Goal: Information Seeking & Learning: Learn about a topic

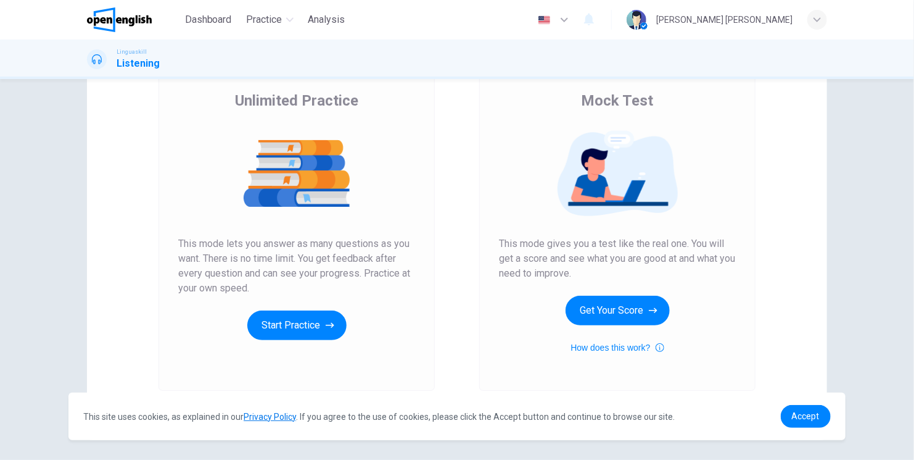
scroll to position [82, 0]
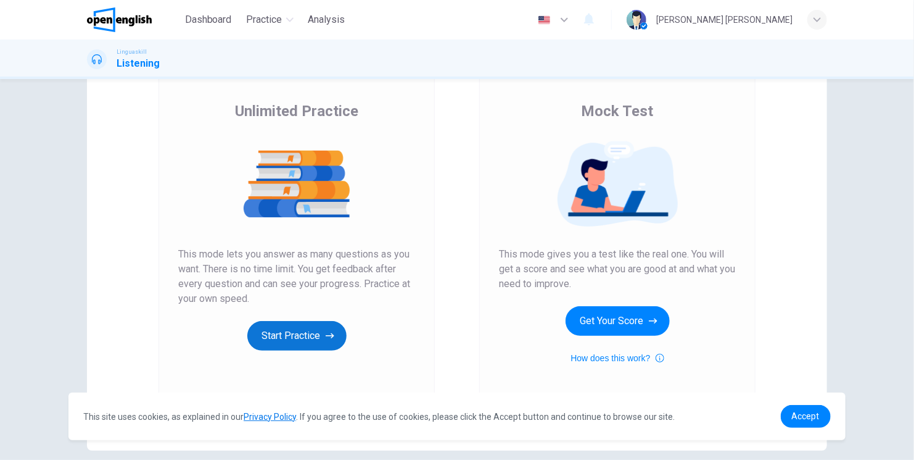
click at [311, 332] on button "Start Practice" at bounding box center [296, 336] width 99 height 30
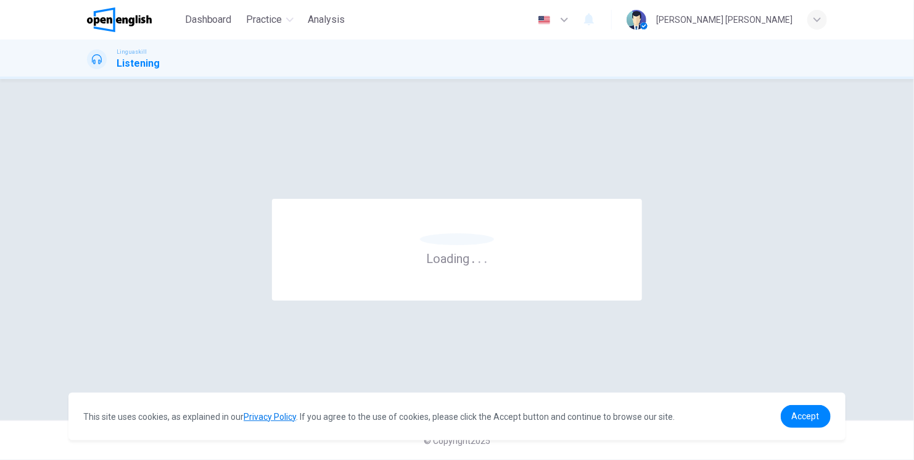
scroll to position [0, 0]
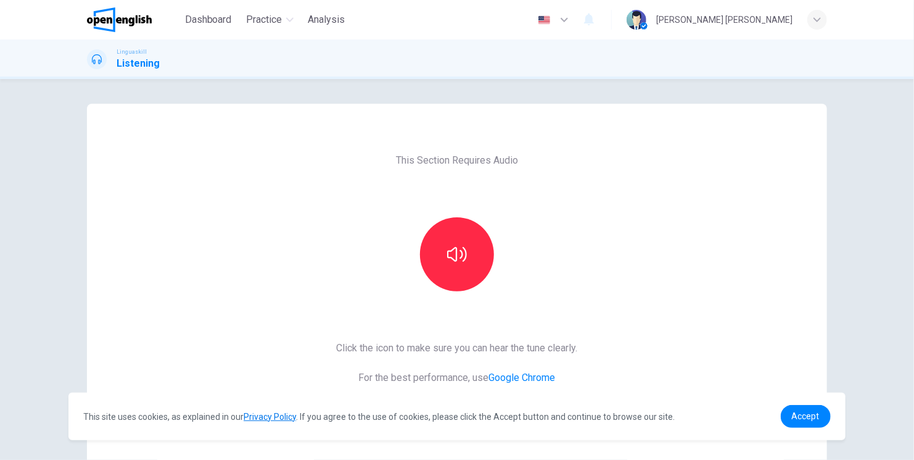
click at [355, 231] on div "This Section Requires Audio Click the icon to make sure you can hear the tune c…" at bounding box center [457, 318] width 261 height 429
drag, startPoint x: 441, startPoint y: 244, endPoint x: 447, endPoint y: 237, distance: 9.3
click at [443, 244] on button "button" at bounding box center [457, 254] width 74 height 74
click at [461, 253] on icon "button" at bounding box center [457, 254] width 20 height 15
click at [460, 242] on button "button" at bounding box center [457, 254] width 74 height 74
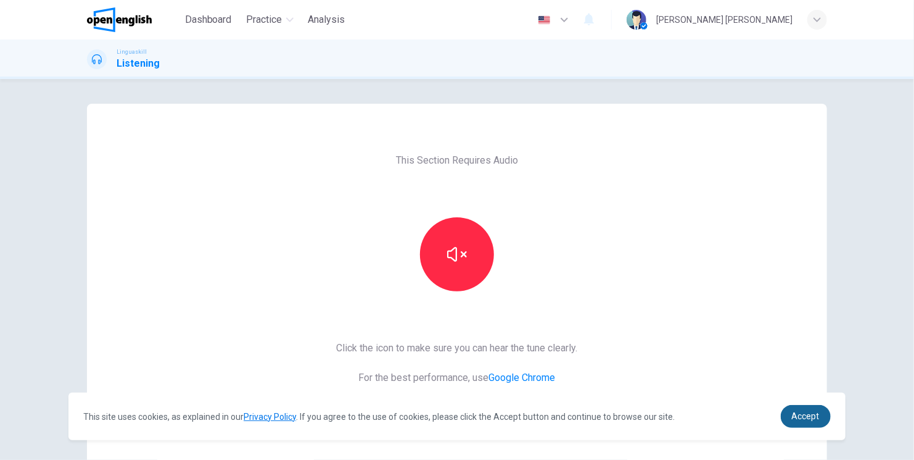
click at [808, 424] on link "Accept" at bounding box center [806, 416] width 50 height 23
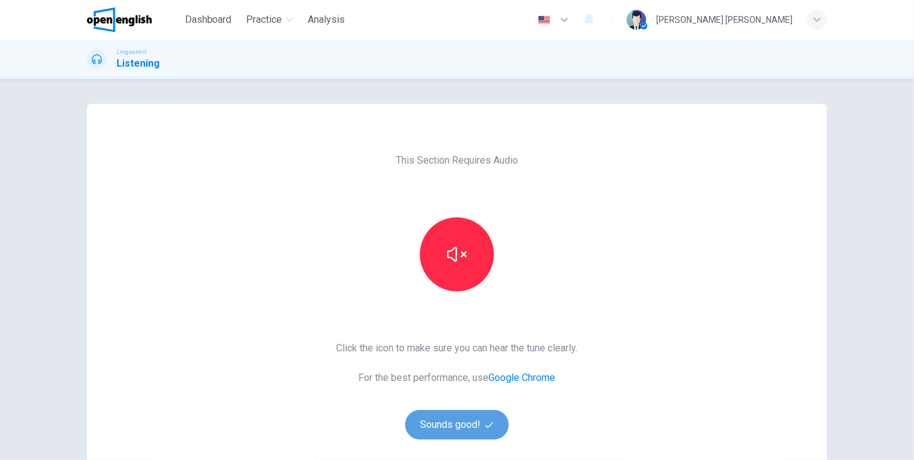
click at [483, 431] on button "Sounds good!" at bounding box center [457, 425] width 104 height 30
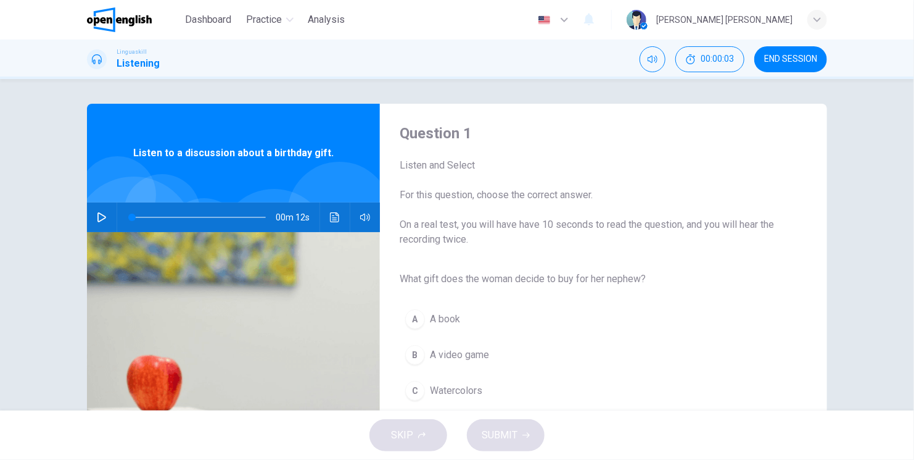
click at [102, 218] on icon "button" at bounding box center [102, 217] width 10 height 10
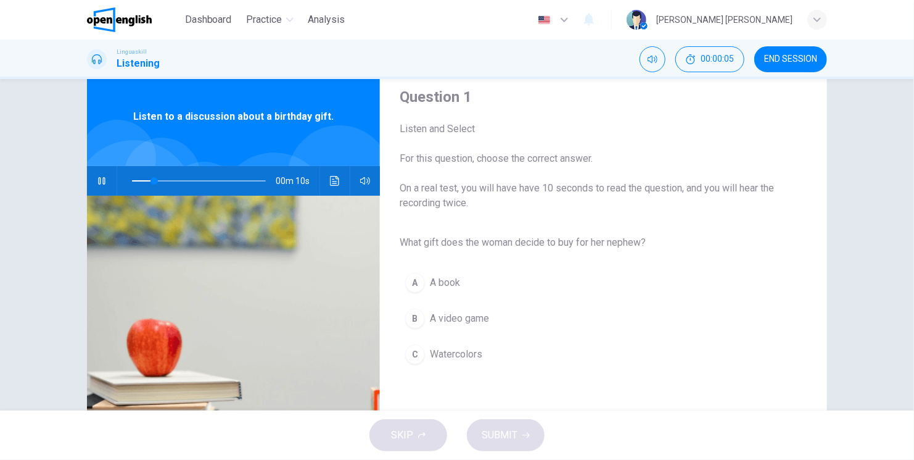
scroll to position [41, 0]
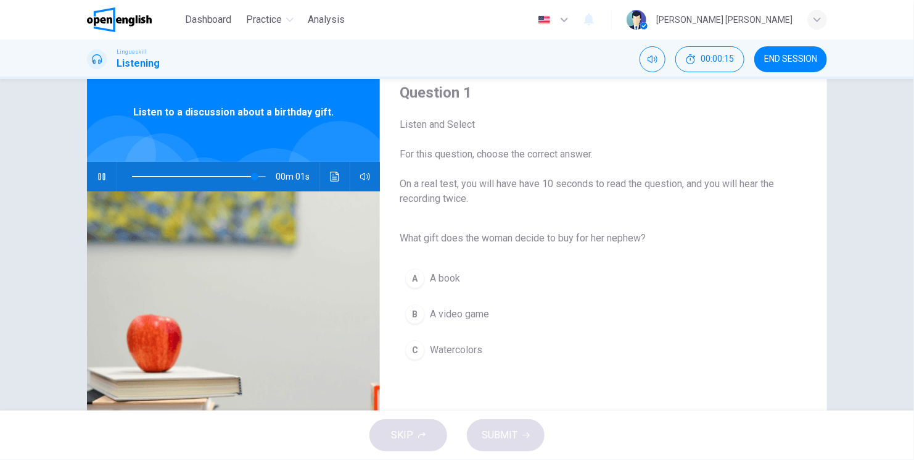
type input "*"
click at [325, 171] on button "Click to see the audio transcription" at bounding box center [335, 177] width 20 height 30
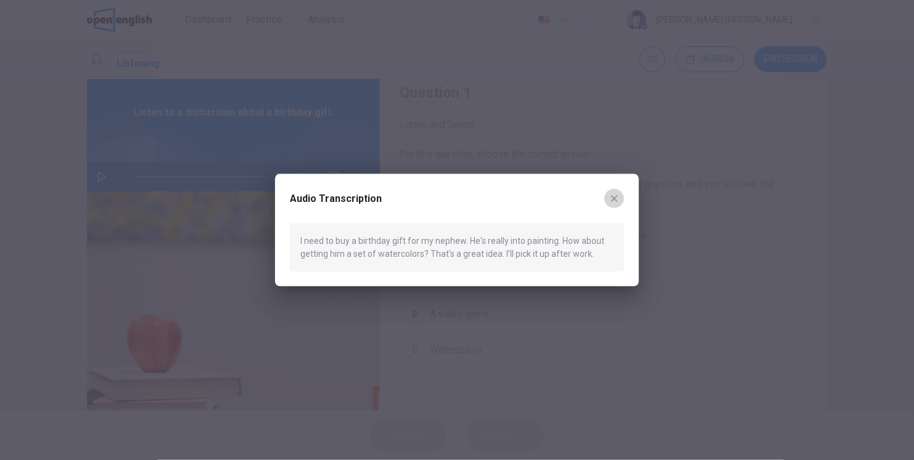
click at [618, 200] on icon "button" at bounding box center [615, 198] width 10 height 10
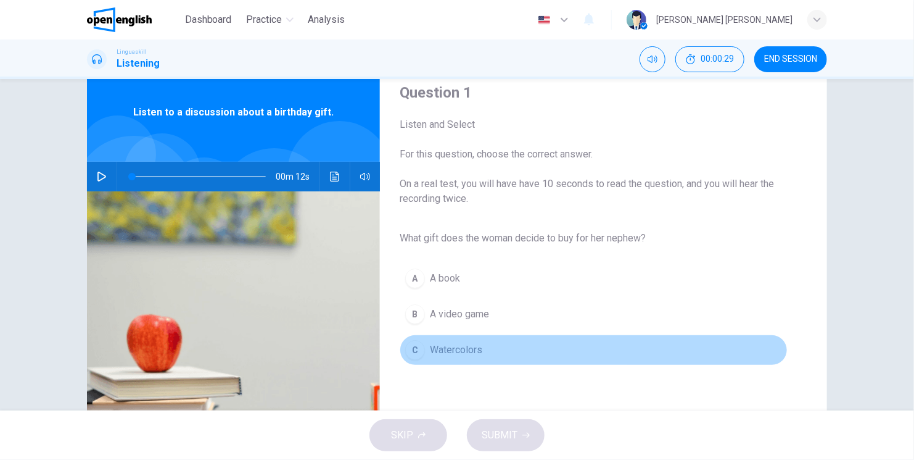
click at [420, 344] on div "C" at bounding box center [415, 350] width 20 height 20
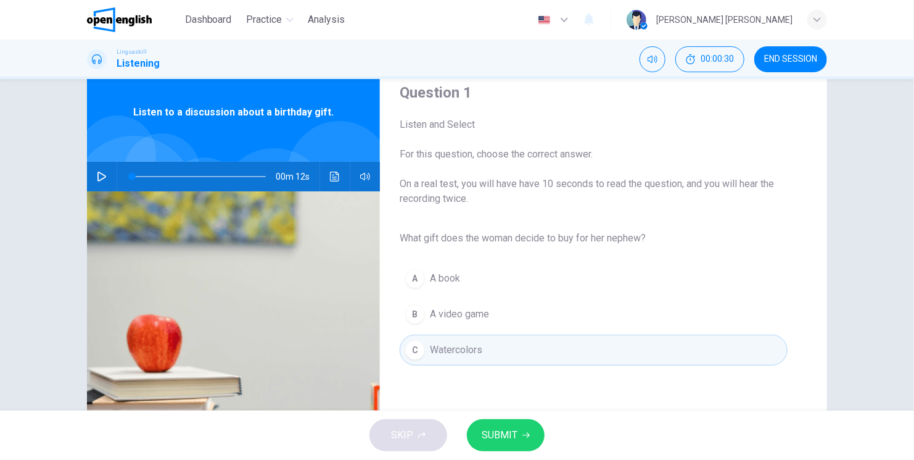
click at [516, 427] on button "SUBMIT" at bounding box center [506, 435] width 78 height 32
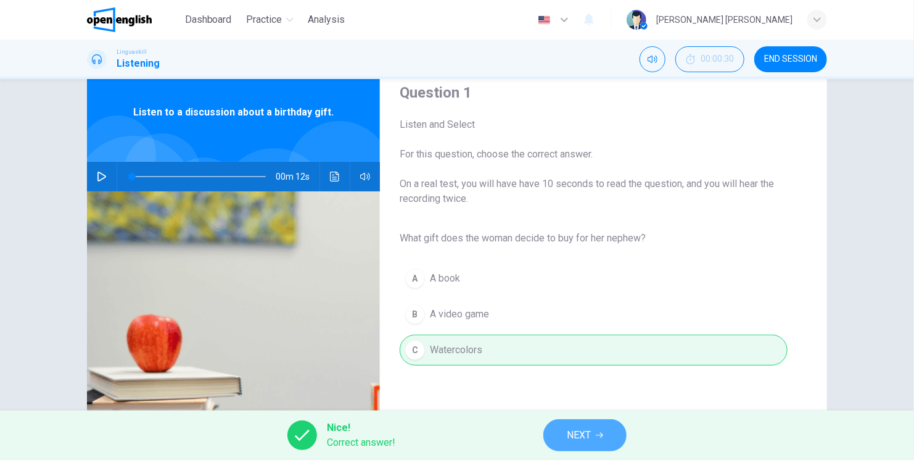
click at [576, 431] on span "NEXT" at bounding box center [579, 434] width 24 height 17
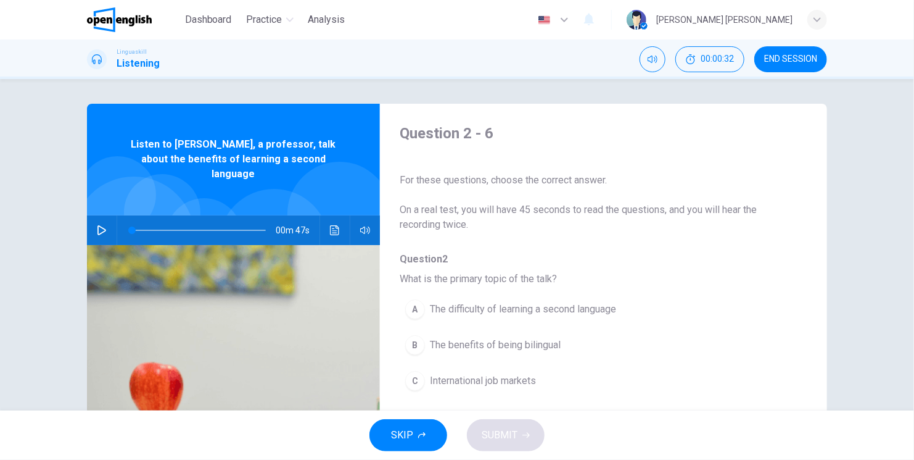
click at [104, 215] on button "button" at bounding box center [102, 230] width 20 height 30
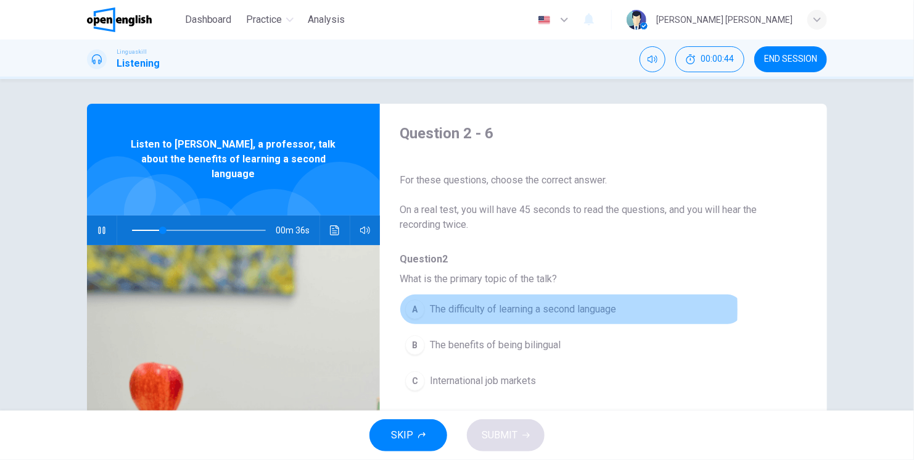
click at [408, 308] on div "A" at bounding box center [415, 309] width 20 height 20
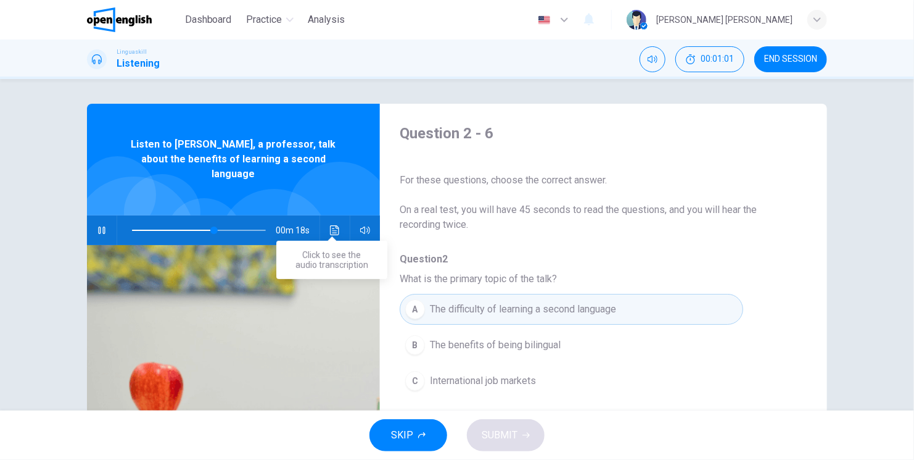
drag, startPoint x: 342, startPoint y: 214, endPoint x: 327, endPoint y: 213, distance: 14.8
click at [329, 215] on div "00m 18s" at bounding box center [233, 230] width 293 height 30
click at [326, 215] on button "Click to see the audio transcription" at bounding box center [335, 230] width 20 height 30
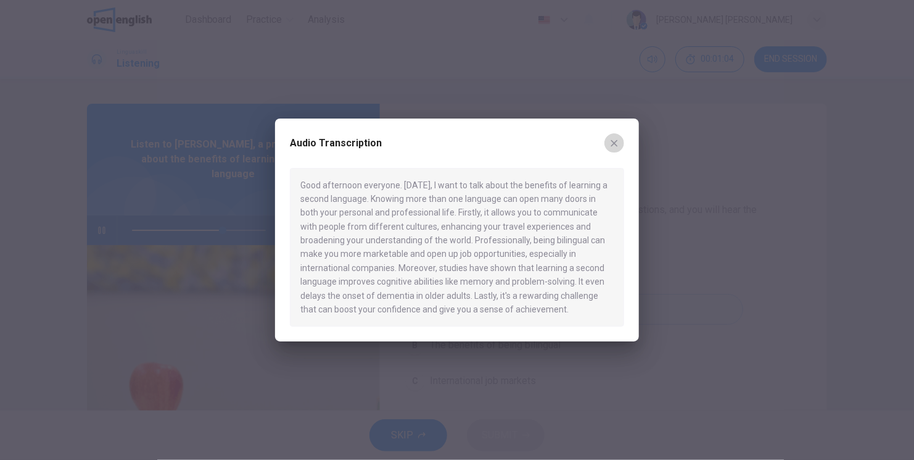
click at [620, 138] on button "button" at bounding box center [615, 143] width 20 height 20
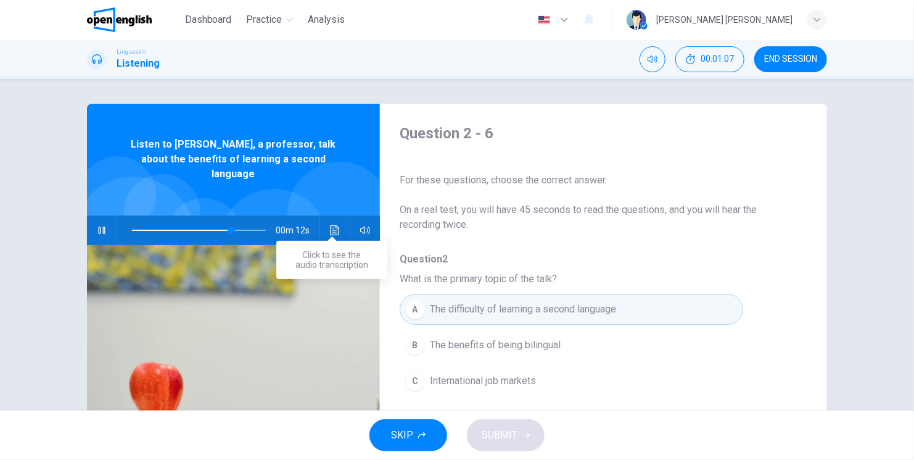
click at [334, 225] on icon "Click to see the audio transcription" at bounding box center [335, 230] width 10 height 10
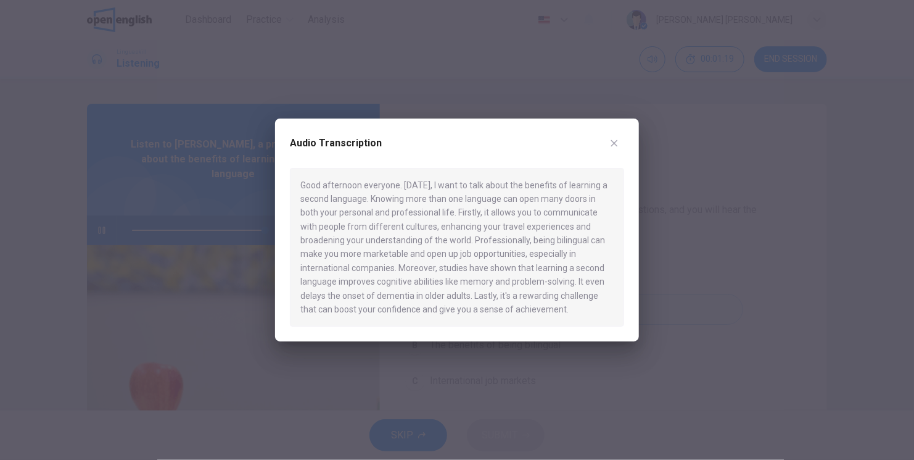
type input "*"
click at [609, 144] on button "button" at bounding box center [615, 143] width 20 height 20
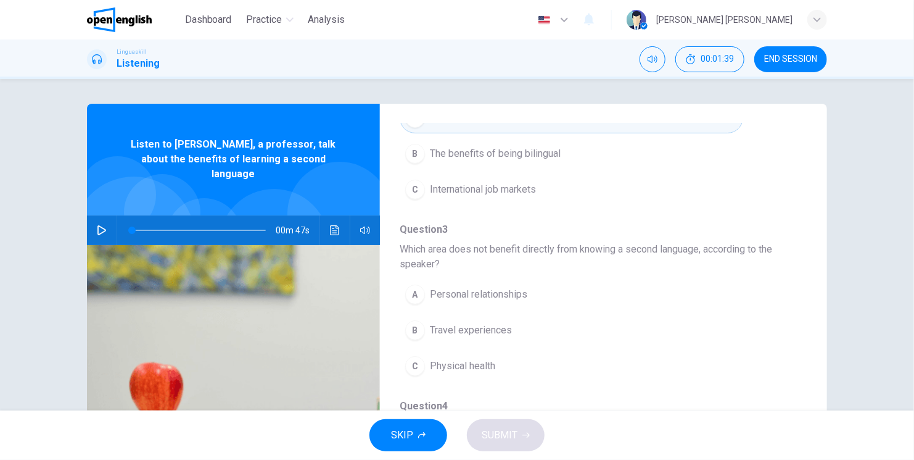
scroll to position [205, 0]
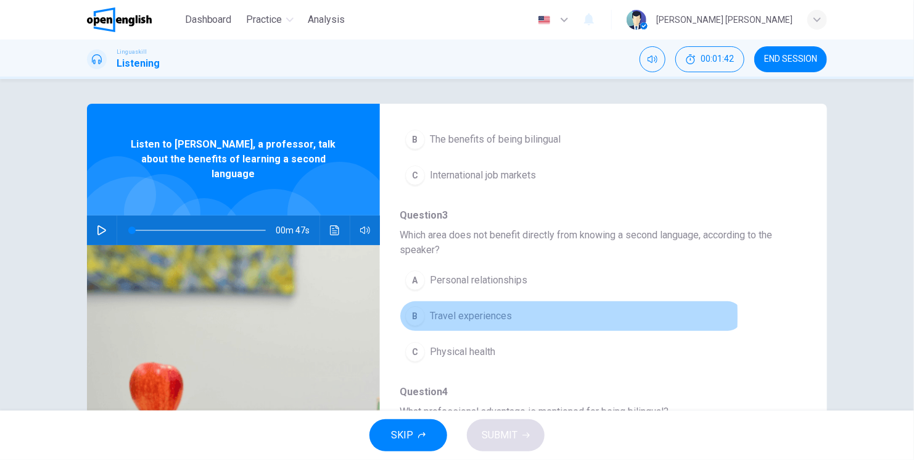
click at [408, 315] on div "B" at bounding box center [415, 316] width 20 height 20
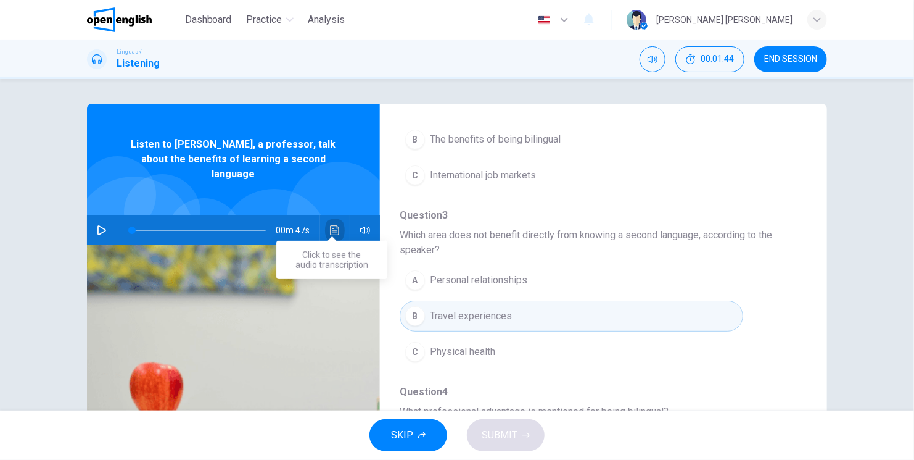
click at [335, 225] on icon "Click to see the audio transcription" at bounding box center [334, 230] width 9 height 10
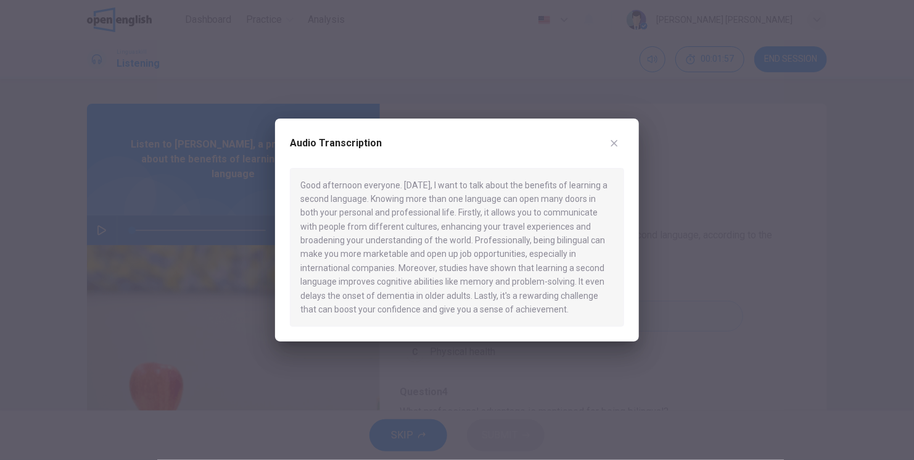
click at [607, 131] on div "Audio Transcription Good afternoon everyone. [DATE], I want to talk about the b…" at bounding box center [457, 229] width 364 height 223
click at [618, 149] on button "button" at bounding box center [615, 143] width 20 height 20
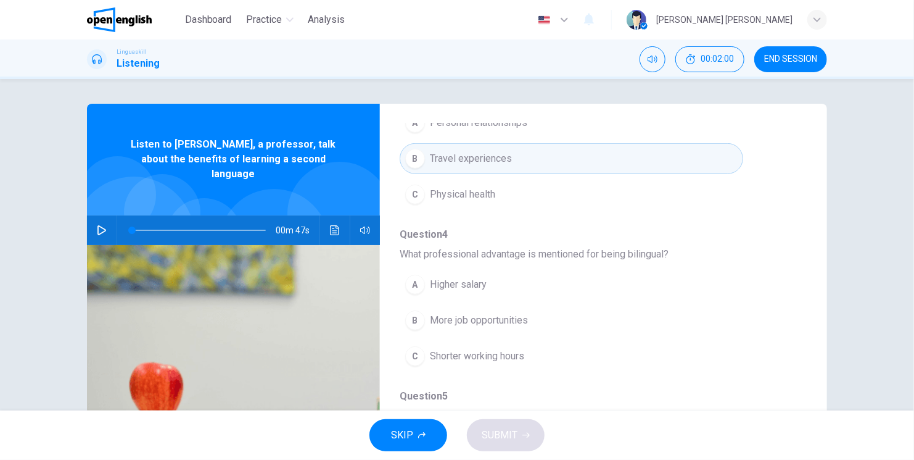
scroll to position [411, 0]
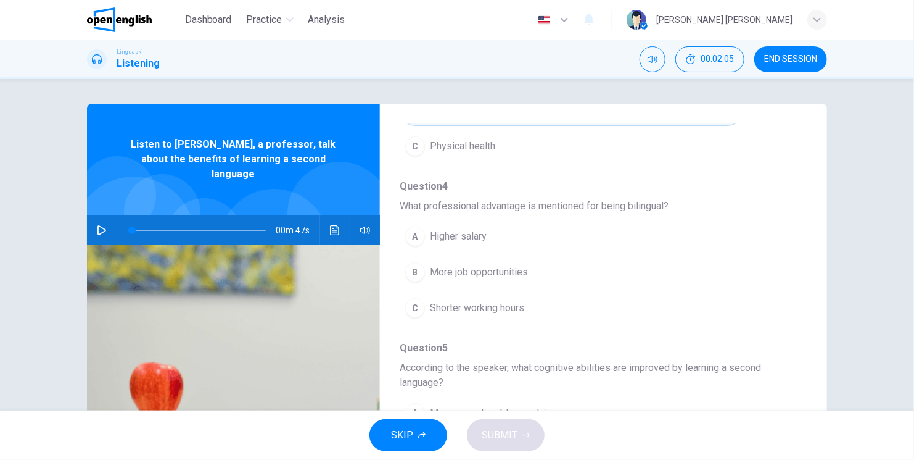
click at [523, 271] on span "More job opportunities" at bounding box center [479, 272] width 98 height 15
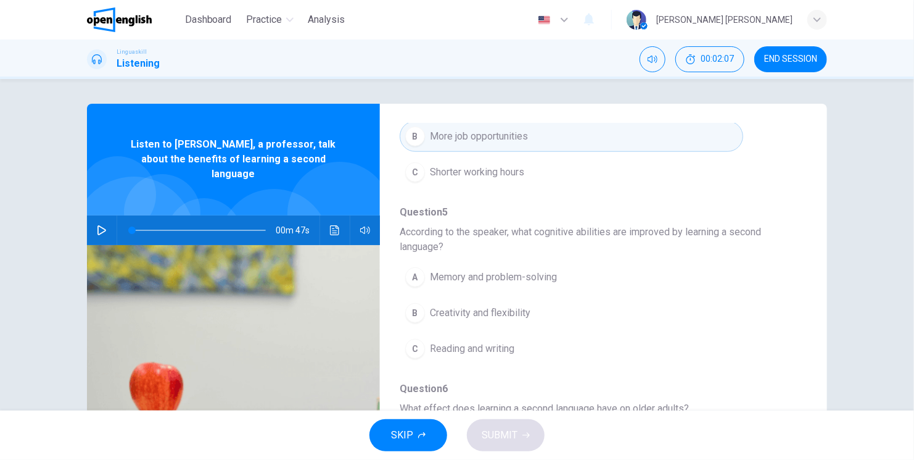
scroll to position [560, 0]
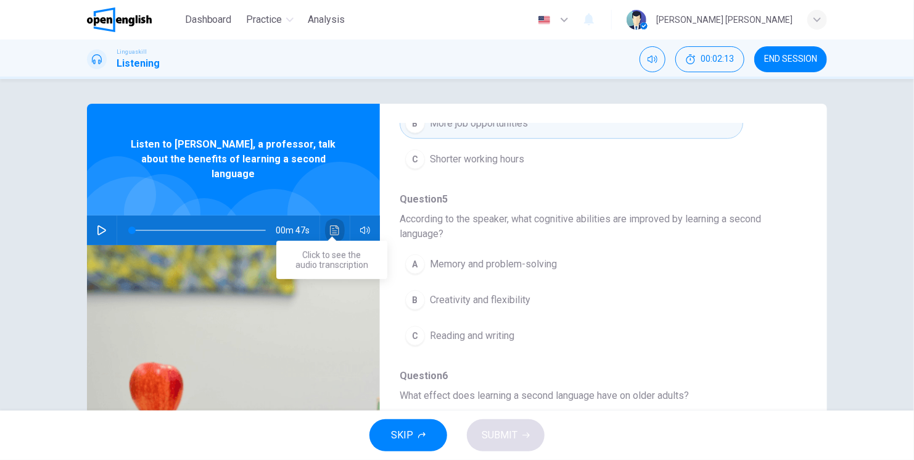
click at [337, 220] on button "Click to see the audio transcription" at bounding box center [335, 230] width 20 height 30
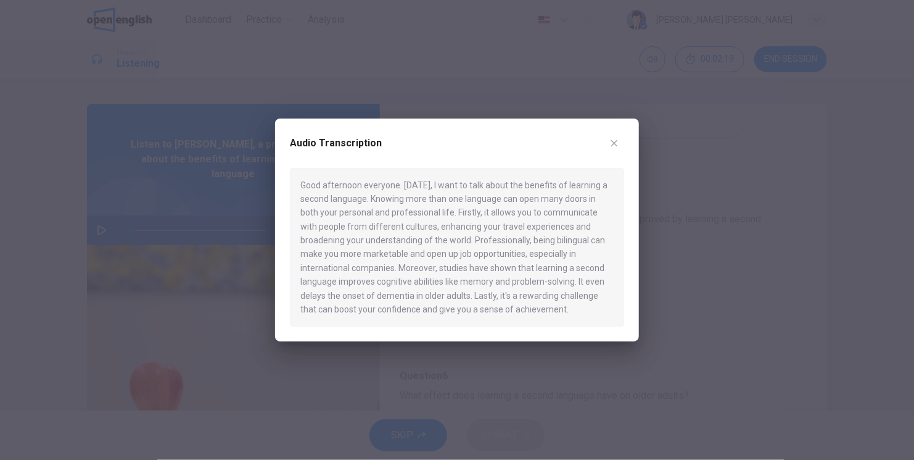
click at [618, 138] on icon "button" at bounding box center [615, 143] width 10 height 10
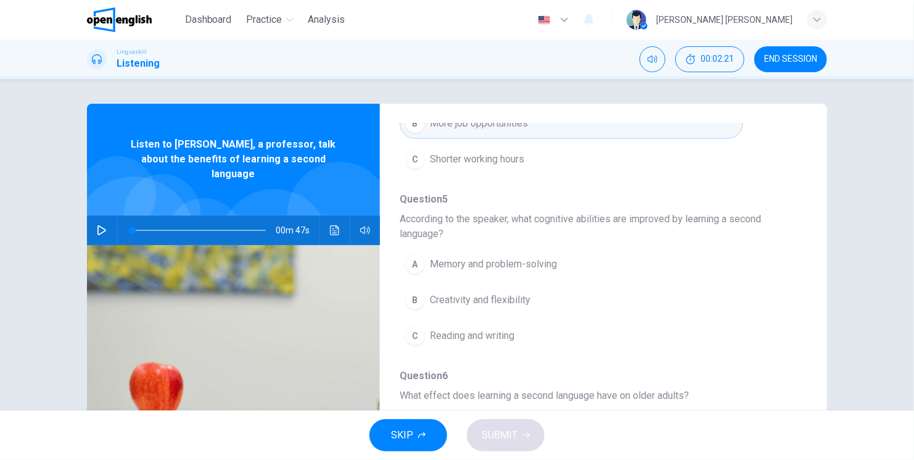
click at [463, 258] on span "Memory and problem-solving" at bounding box center [493, 264] width 127 height 15
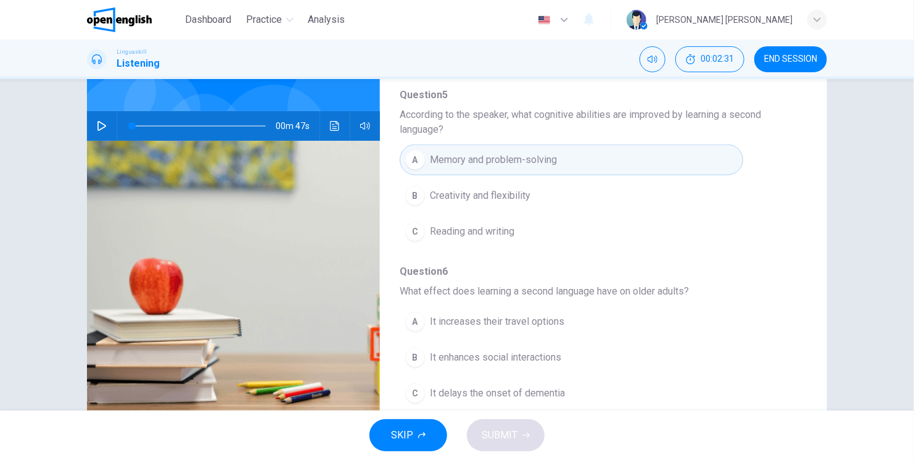
scroll to position [102, 0]
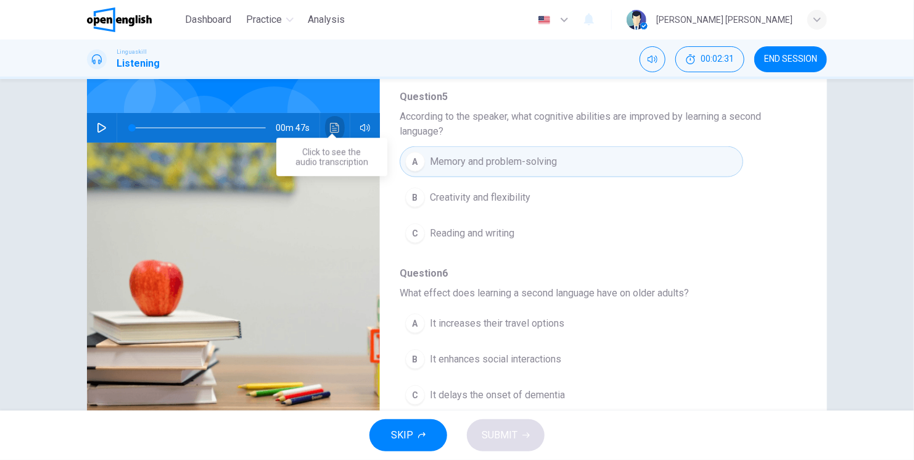
click at [338, 121] on button "Click to see the audio transcription" at bounding box center [335, 128] width 20 height 30
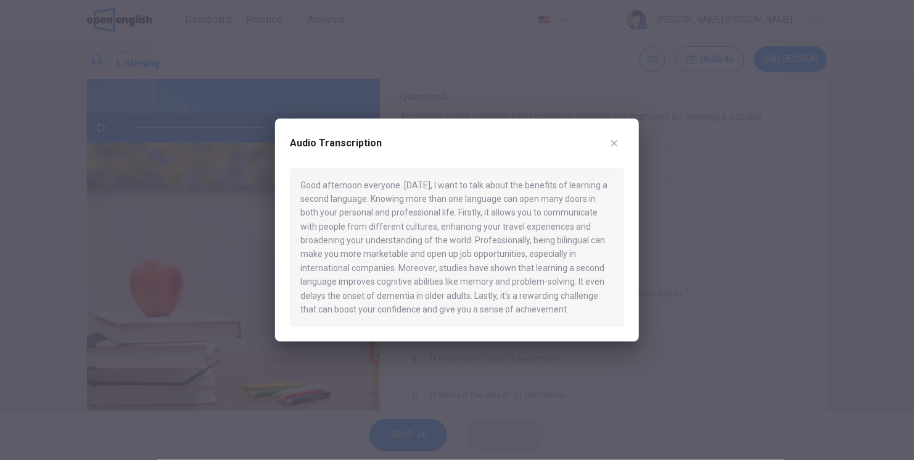
click at [587, 138] on div "Audio Transcription" at bounding box center [457, 150] width 334 height 35
click at [617, 143] on icon "button" at bounding box center [615, 143] width 10 height 10
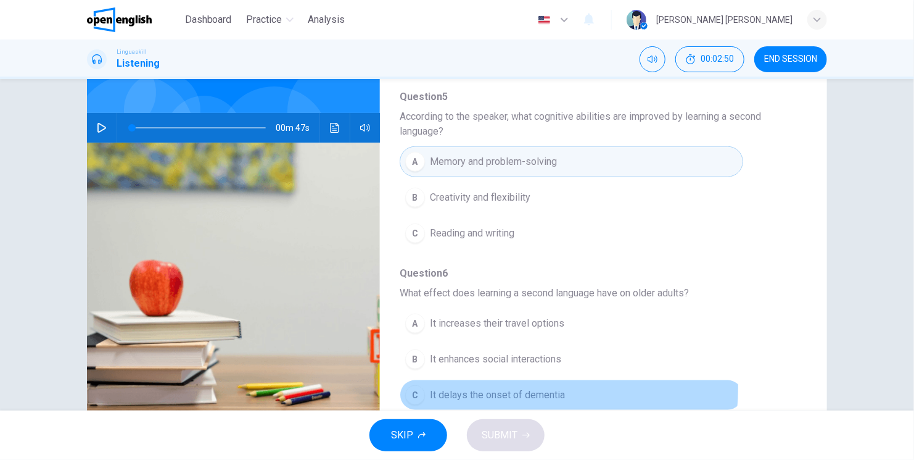
click at [487, 387] on span "It delays the onset of dementia" at bounding box center [497, 394] width 135 height 15
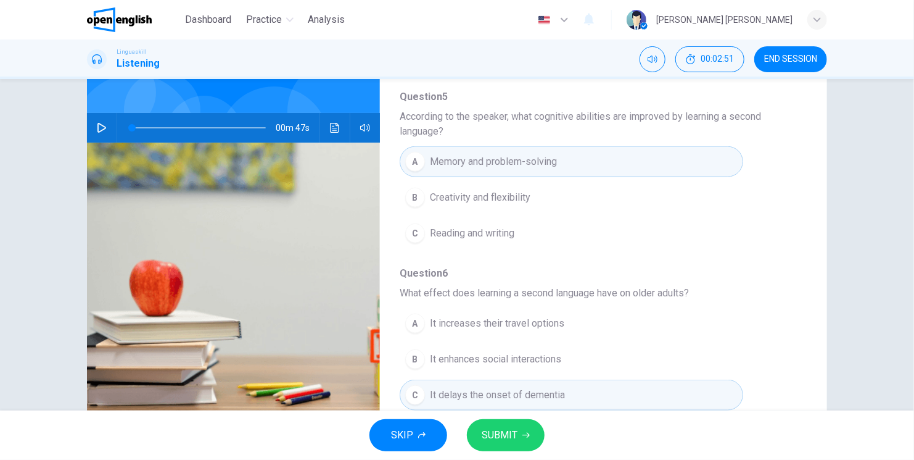
click at [501, 437] on span "SUBMIT" at bounding box center [500, 434] width 36 height 17
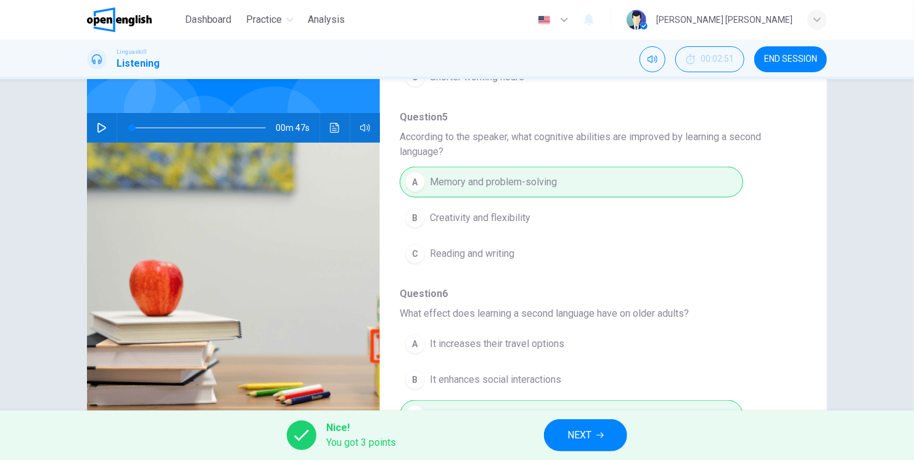
scroll to position [560, 0]
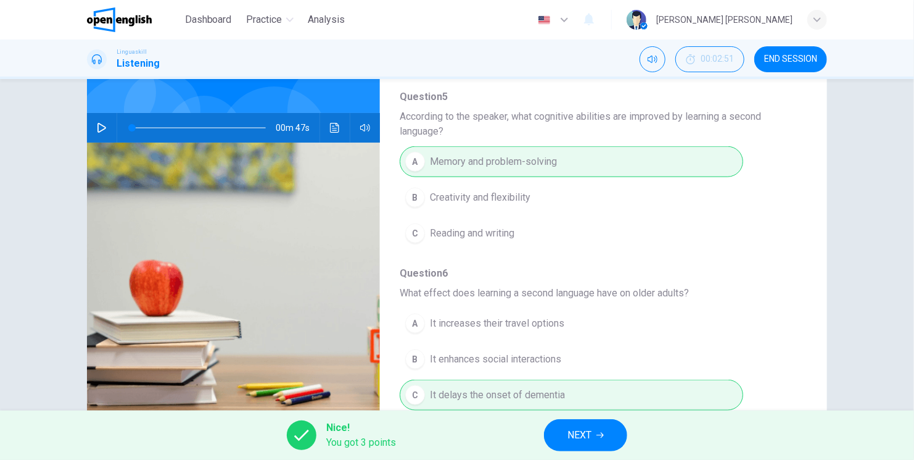
click at [861, 277] on div "Question 2 - 6 For these questions, choose the correct answer. On a real test, …" at bounding box center [457, 244] width 914 height 331
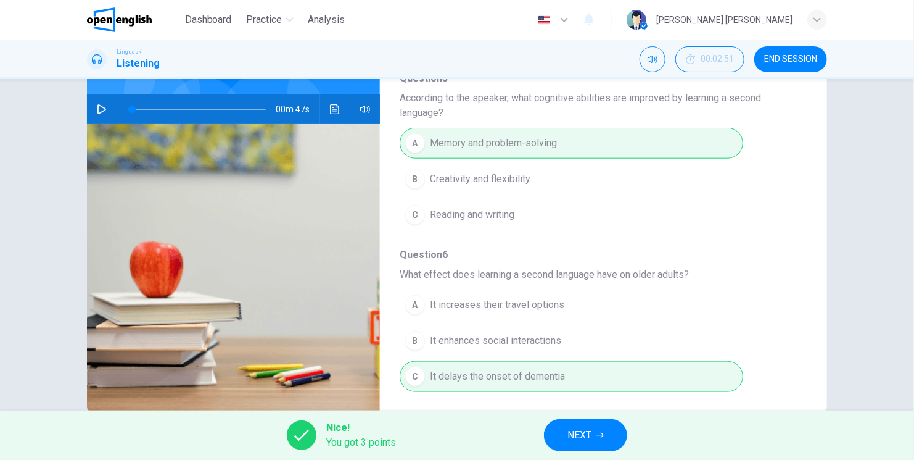
scroll to position [146, 0]
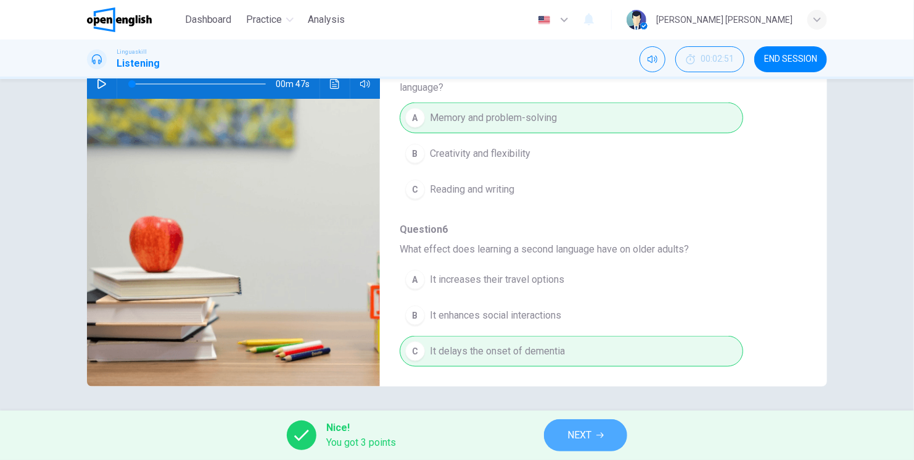
click at [584, 434] on span "NEXT" at bounding box center [580, 434] width 24 height 17
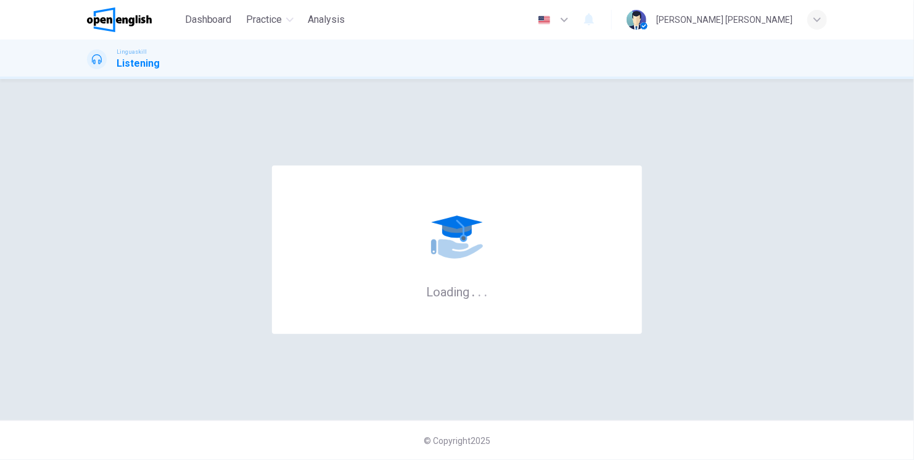
scroll to position [0, 0]
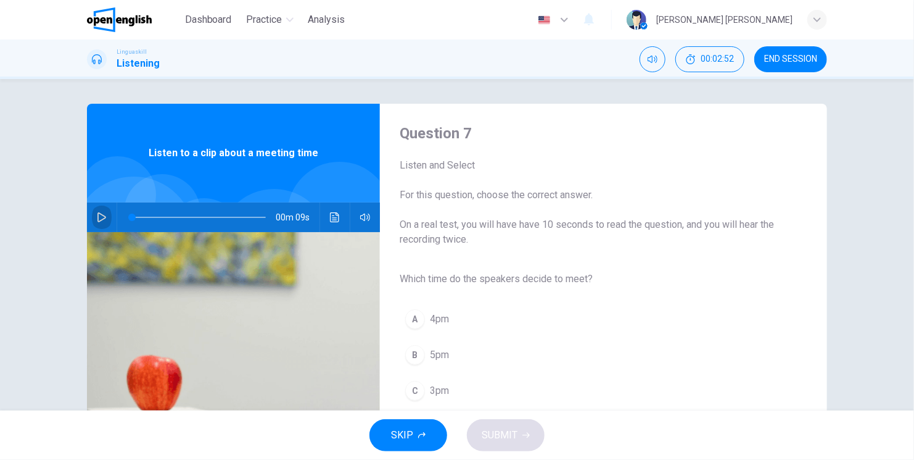
click at [99, 213] on icon "button" at bounding box center [102, 217] width 10 height 10
click at [337, 219] on button "Click to see the audio transcription" at bounding box center [335, 217] width 20 height 30
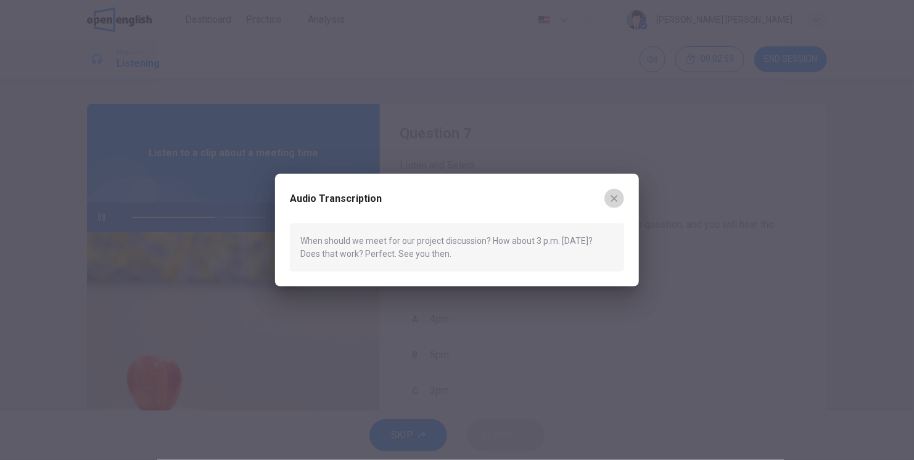
click at [617, 199] on icon "button" at bounding box center [615, 198] width 10 height 10
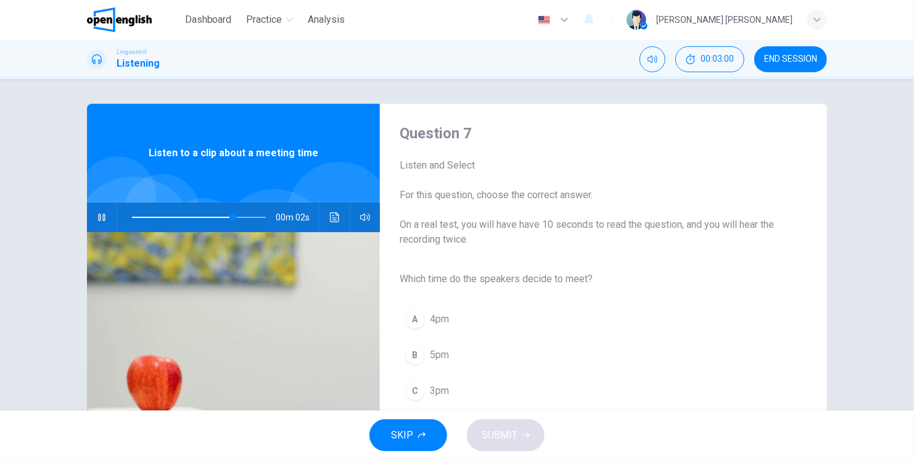
click at [430, 388] on span "3pm" at bounding box center [439, 390] width 19 height 15
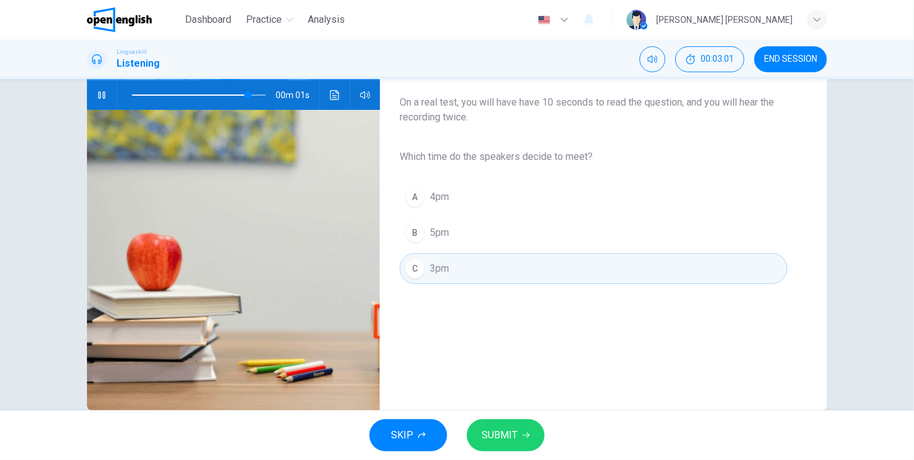
scroll to position [123, 0]
drag, startPoint x: 505, startPoint y: 434, endPoint x: 506, endPoint y: 423, distance: 10.6
click at [505, 431] on span "SUBMIT" at bounding box center [500, 434] width 36 height 17
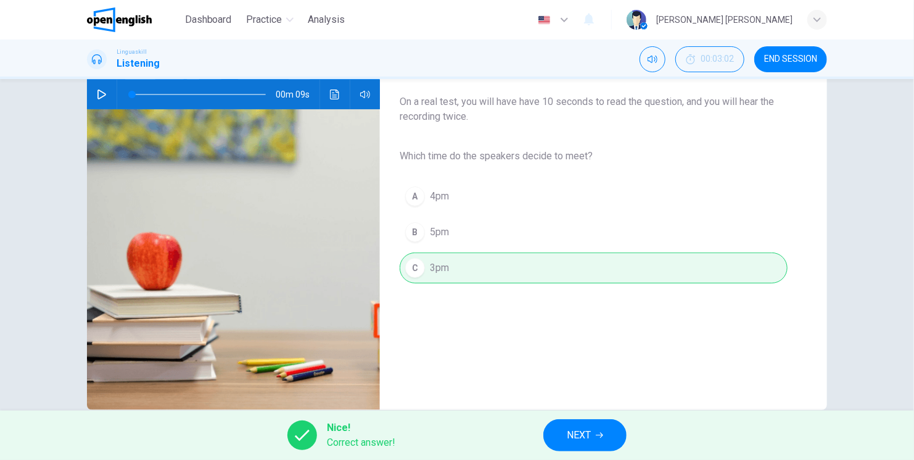
click at [560, 431] on button "NEXT" at bounding box center [585, 435] width 83 height 32
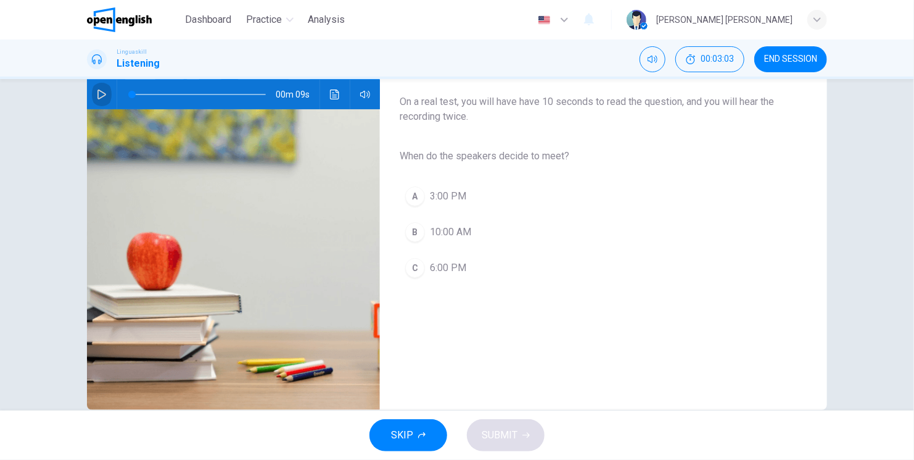
click at [100, 95] on icon "button" at bounding box center [101, 94] width 9 height 10
click at [331, 100] on button "Click to see the audio transcription" at bounding box center [335, 95] width 20 height 30
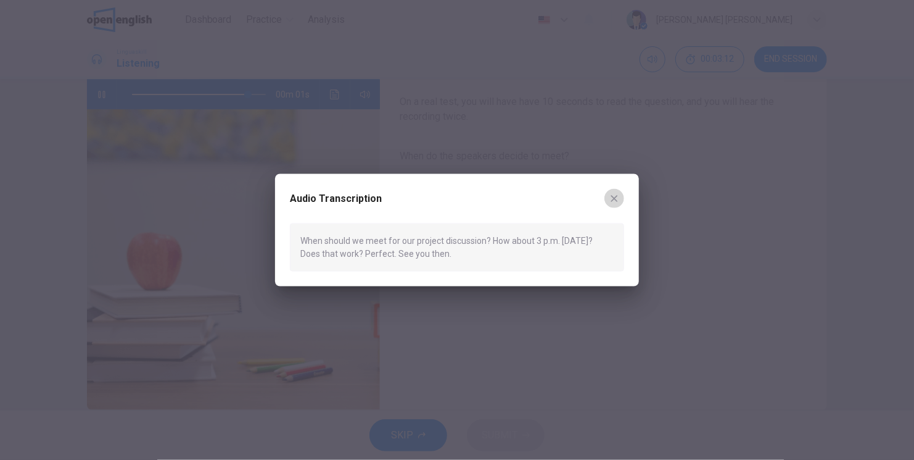
click at [614, 196] on icon "button" at bounding box center [615, 198] width 10 height 10
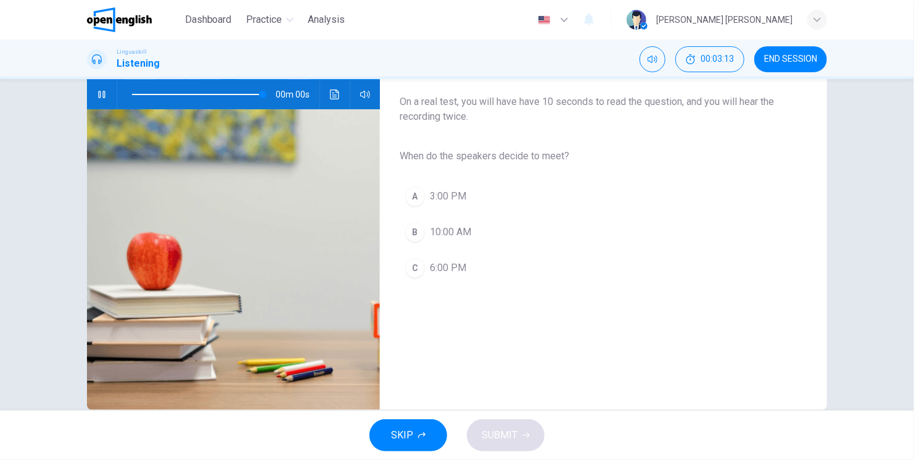
type input "*"
click at [436, 186] on button "A 3:00 PM" at bounding box center [594, 196] width 388 height 31
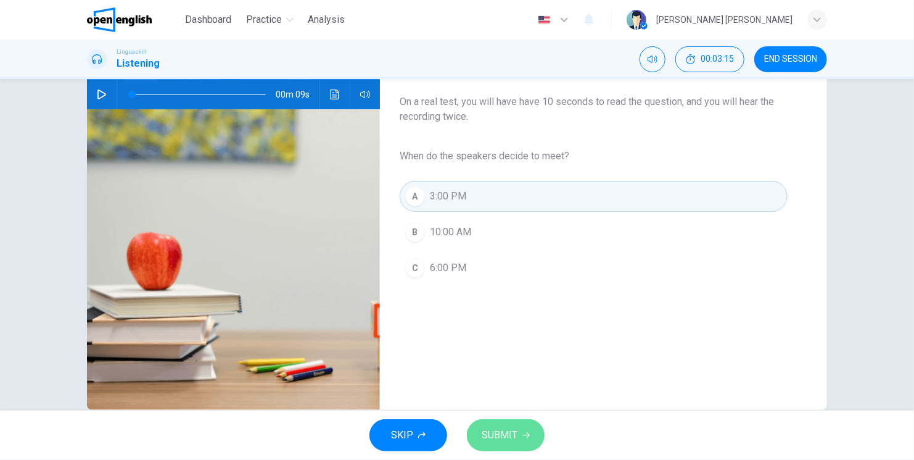
drag, startPoint x: 507, startPoint y: 432, endPoint x: 501, endPoint y: 426, distance: 9.2
click at [506, 432] on span "SUBMIT" at bounding box center [500, 434] width 36 height 17
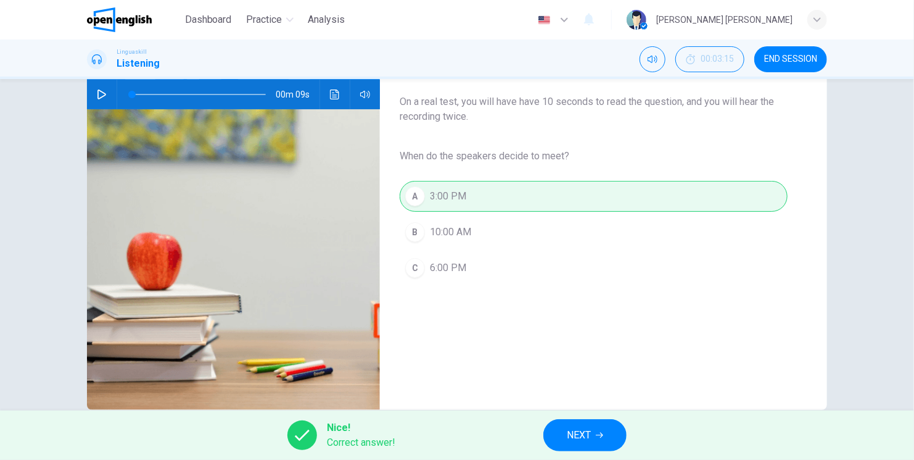
click at [576, 434] on span "NEXT" at bounding box center [579, 434] width 24 height 17
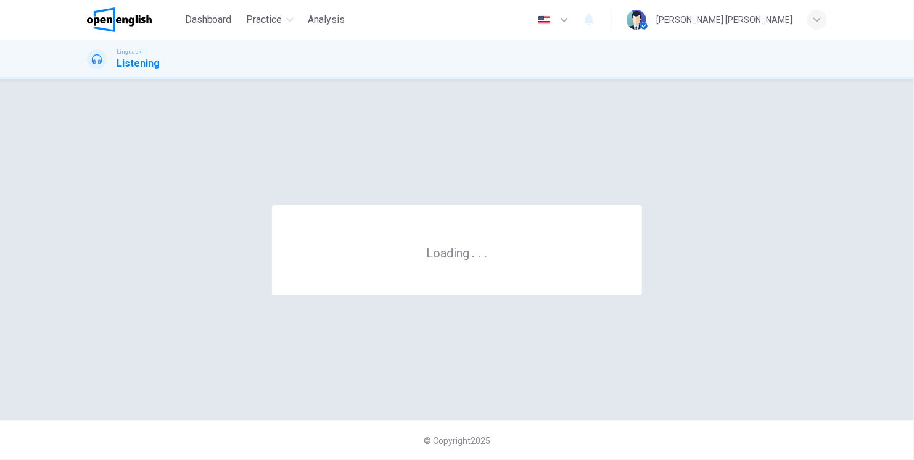
scroll to position [0, 0]
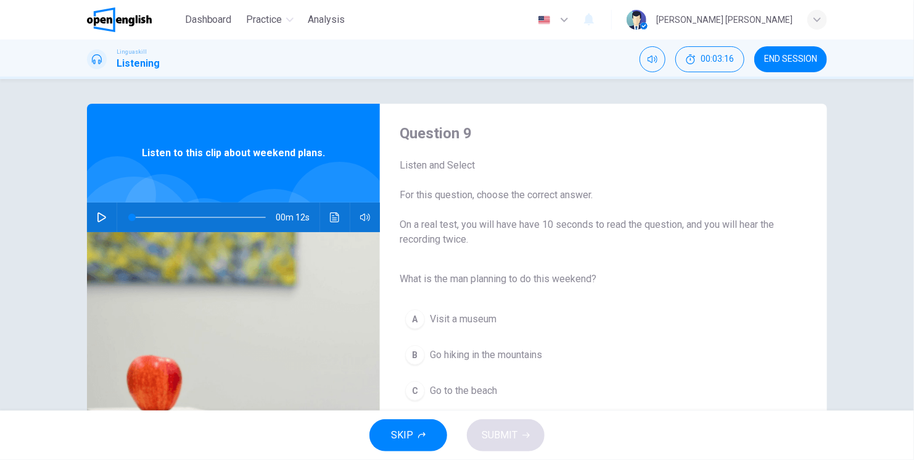
click at [97, 212] on icon "button" at bounding box center [102, 217] width 10 height 10
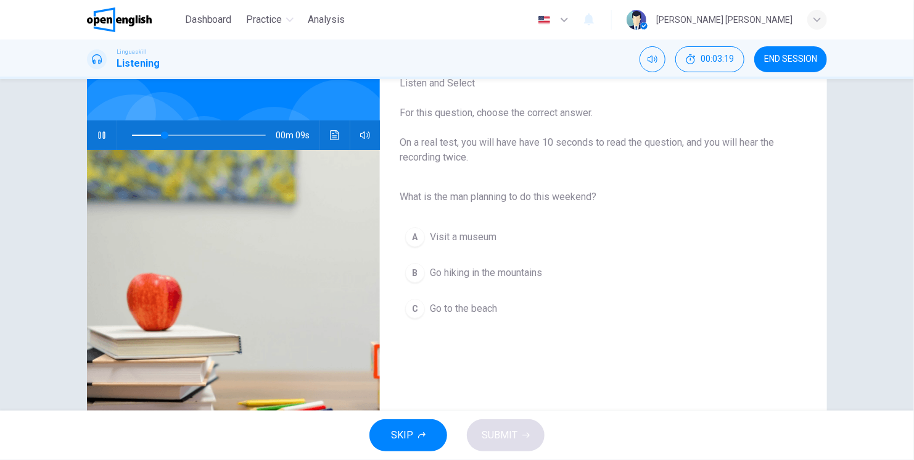
scroll to position [102, 0]
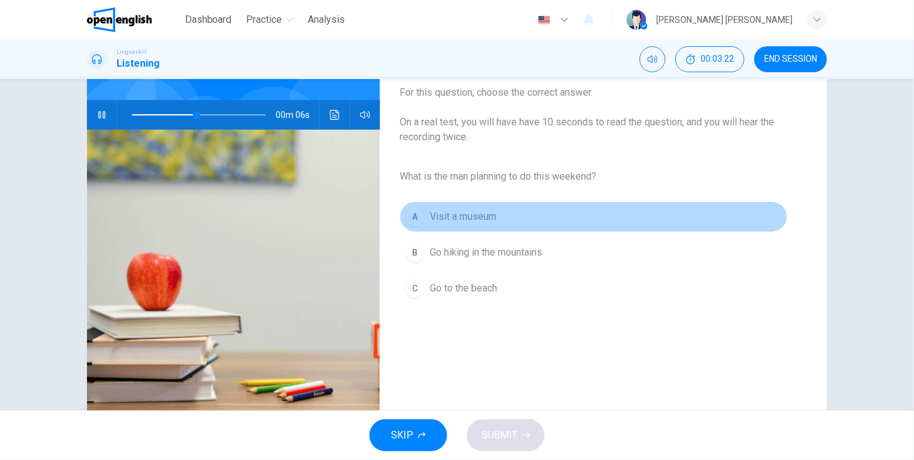
click at [413, 212] on div "A" at bounding box center [415, 217] width 20 height 20
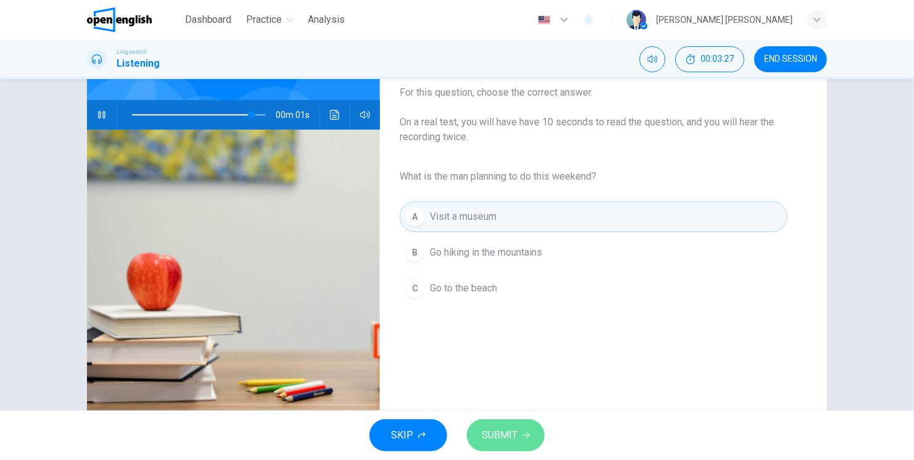
click at [488, 440] on span "SUBMIT" at bounding box center [500, 434] width 36 height 17
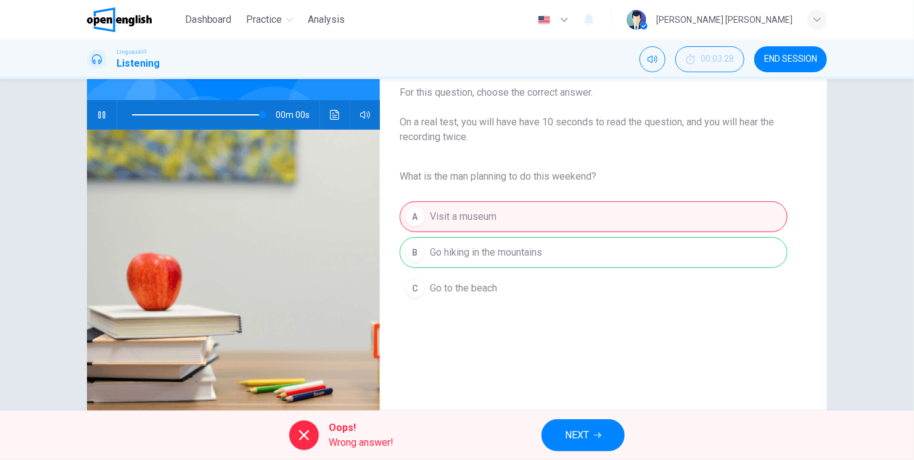
type input "*"
click at [584, 445] on button "NEXT" at bounding box center [583, 435] width 83 height 32
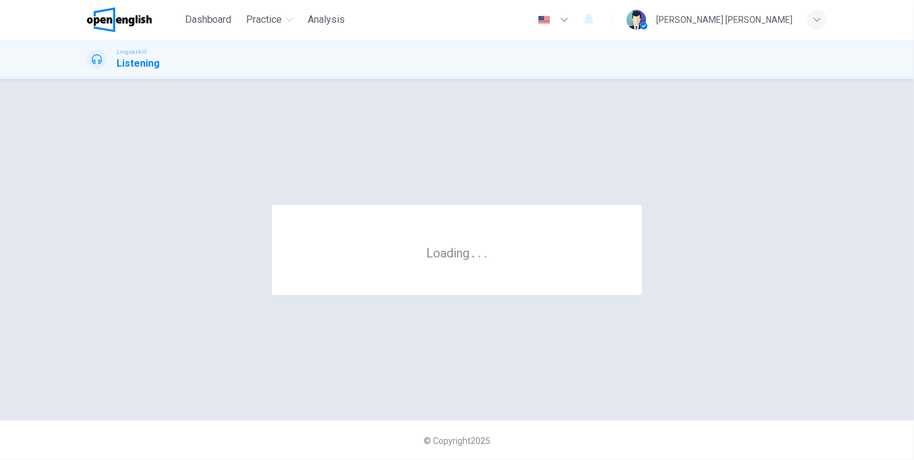
scroll to position [0, 0]
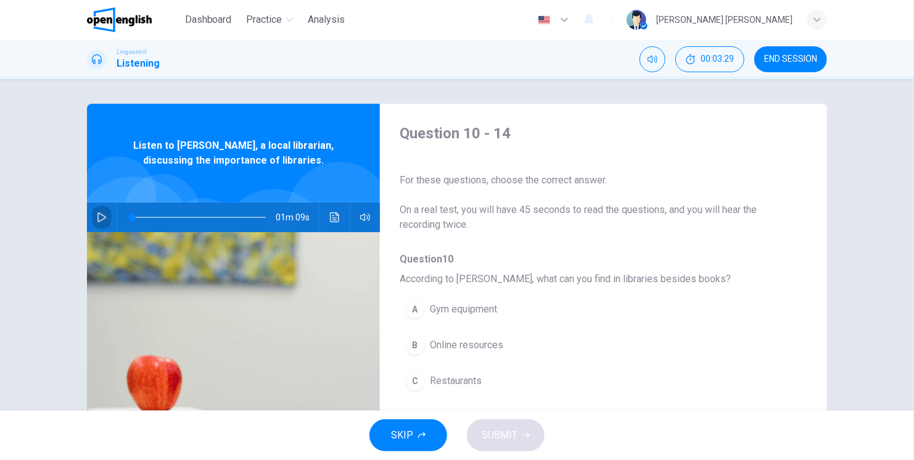
click at [92, 213] on button "button" at bounding box center [102, 217] width 20 height 30
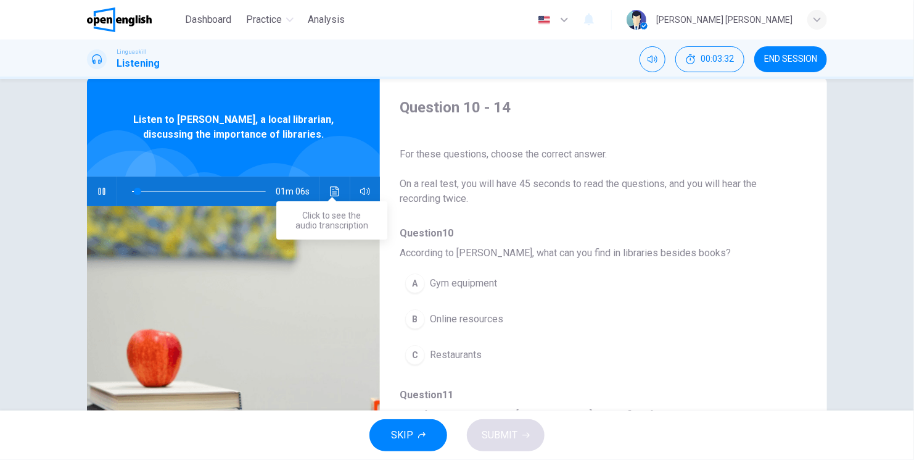
scroll to position [41, 0]
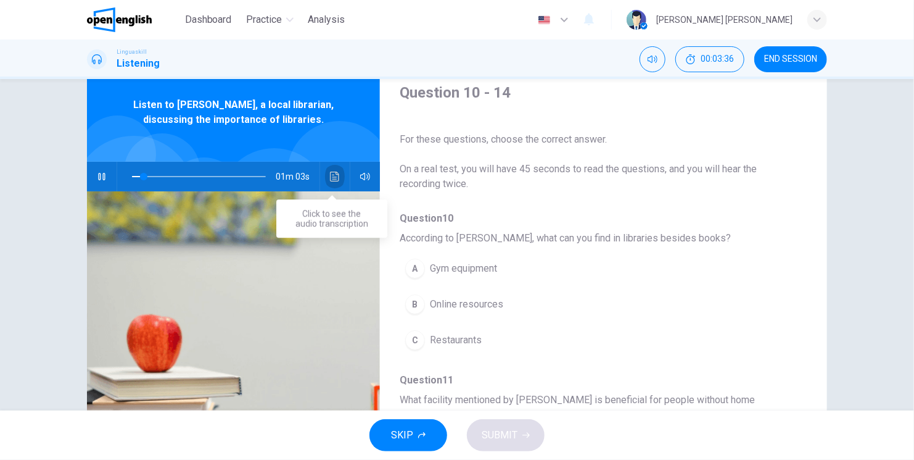
click at [326, 179] on button "Click to see the audio transcription" at bounding box center [335, 177] width 20 height 30
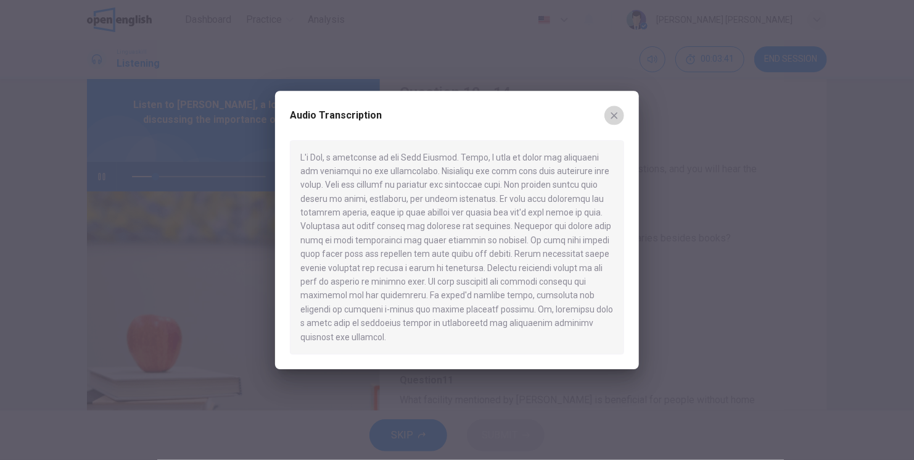
click at [607, 117] on button "button" at bounding box center [615, 115] width 20 height 20
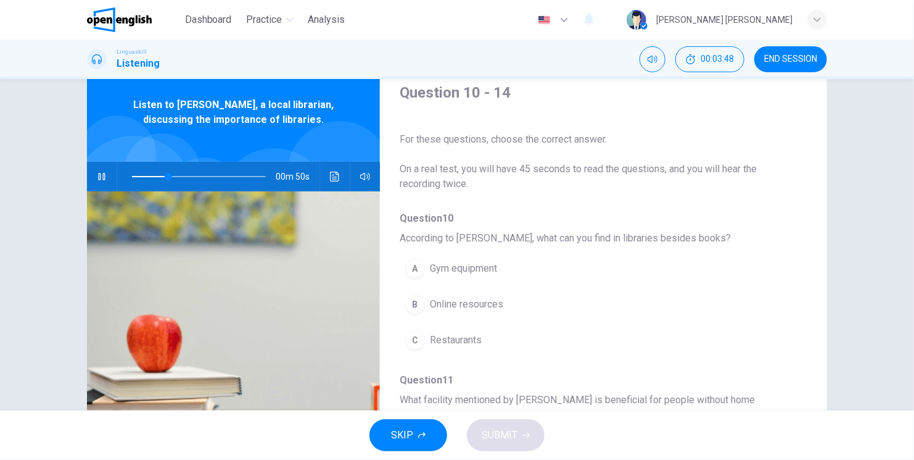
click at [347, 178] on div "00m 50s" at bounding box center [233, 177] width 293 height 30
click at [339, 177] on button "Click to see the audio transcription" at bounding box center [335, 177] width 20 height 30
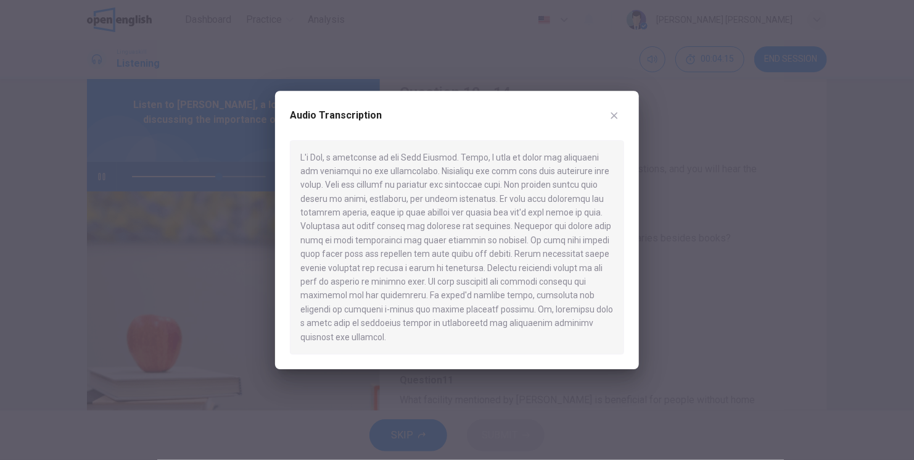
click at [627, 121] on div "Audio Transcription" at bounding box center [457, 230] width 364 height 278
click at [620, 121] on button "button" at bounding box center [615, 115] width 20 height 20
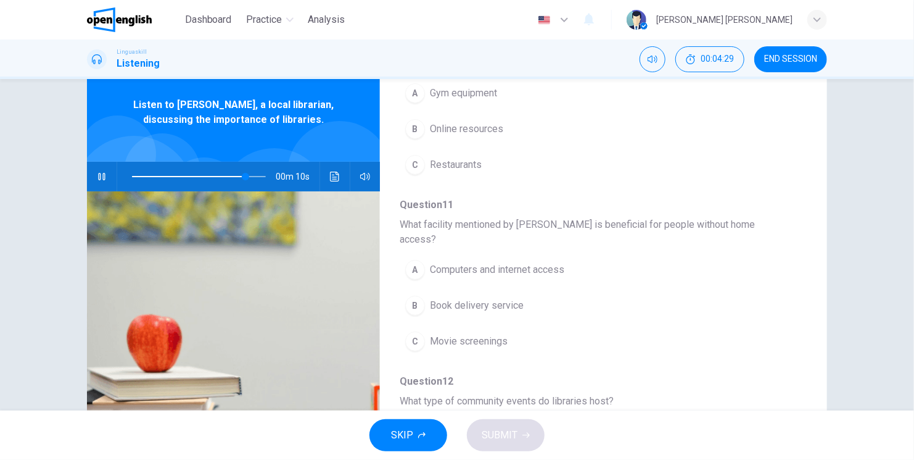
scroll to position [185, 0]
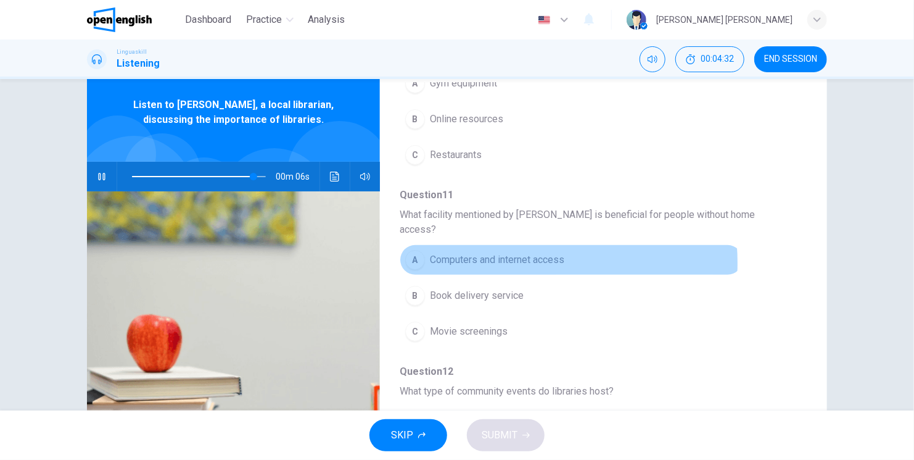
click at [494, 252] on span "Computers and internet access" at bounding box center [497, 259] width 134 height 15
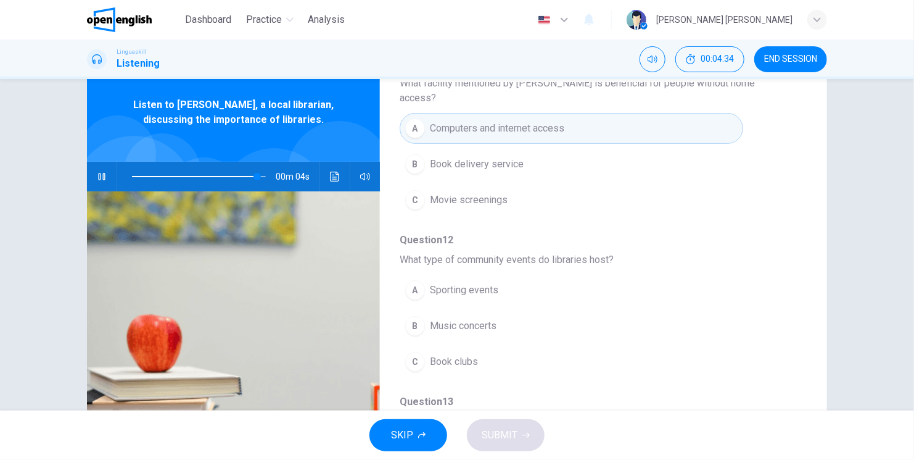
scroll to position [329, 0]
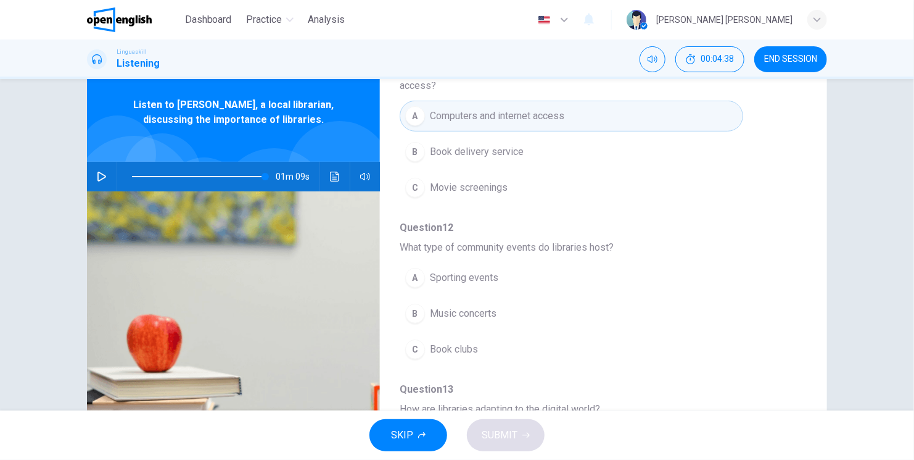
type input "*"
click at [325, 175] on button "Click to see the audio transcription" at bounding box center [335, 177] width 20 height 30
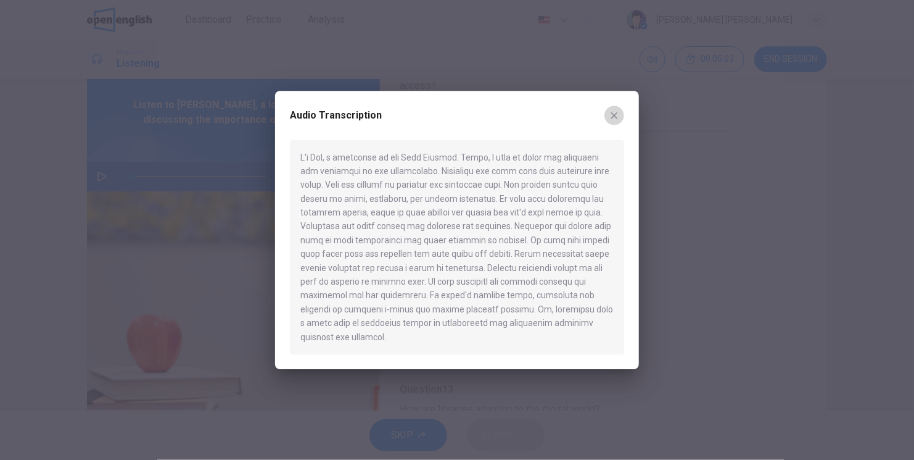
click at [619, 120] on icon "button" at bounding box center [615, 115] width 10 height 10
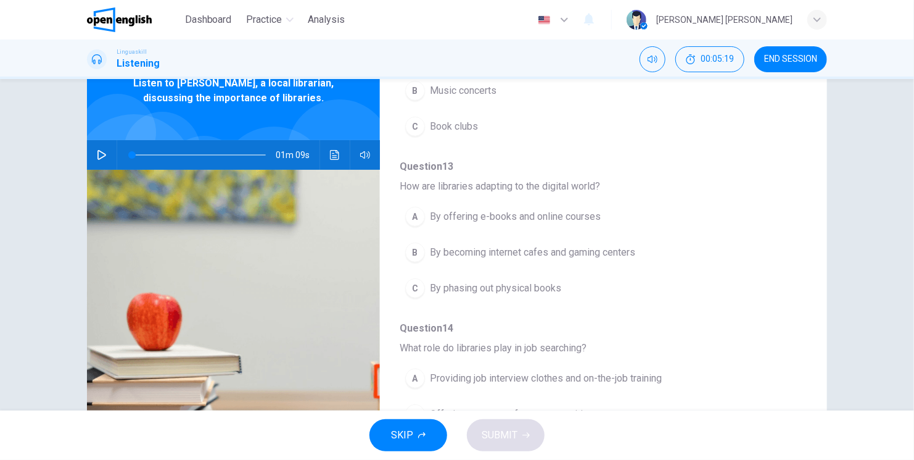
scroll to position [61, 0]
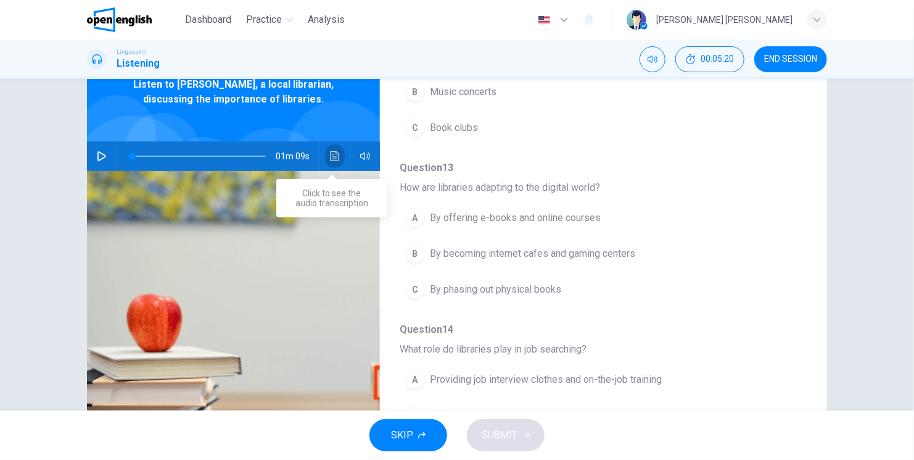
click at [334, 162] on button "Click to see the audio transcription" at bounding box center [335, 156] width 20 height 30
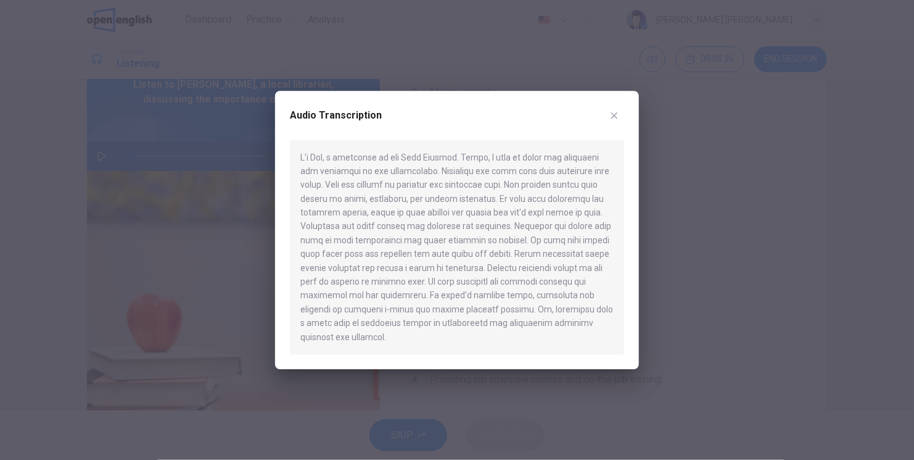
click at [724, 267] on div at bounding box center [457, 230] width 914 height 460
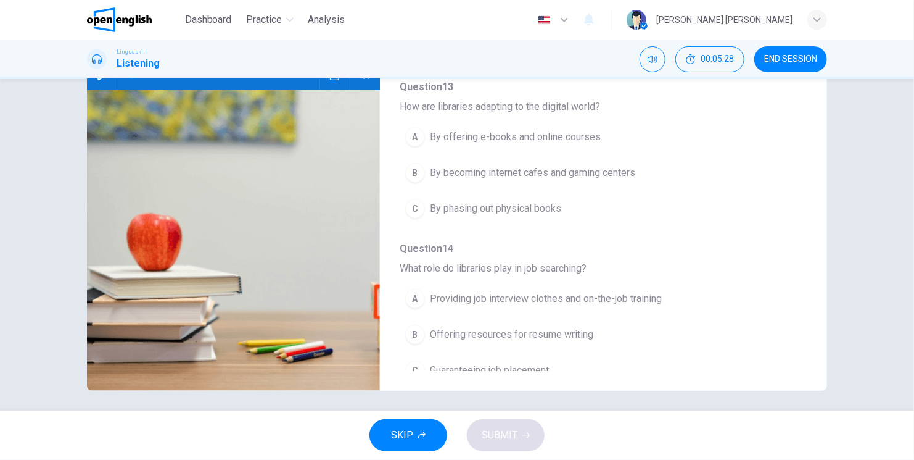
scroll to position [144, 0]
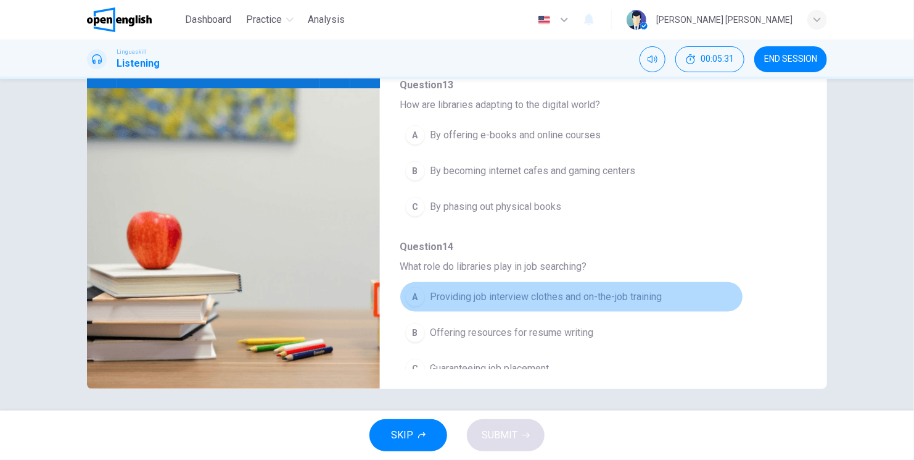
click at [589, 289] on span "Providing job interview clothes and on-the-job training" at bounding box center [546, 296] width 232 height 15
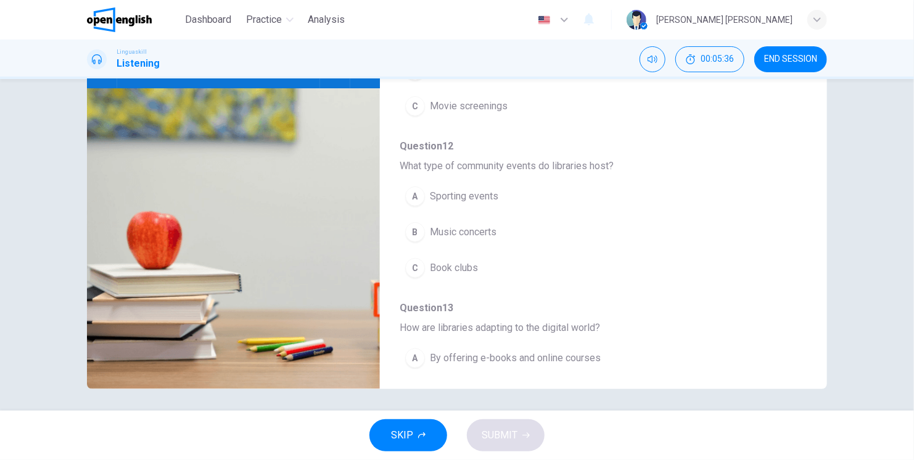
scroll to position [304, 0]
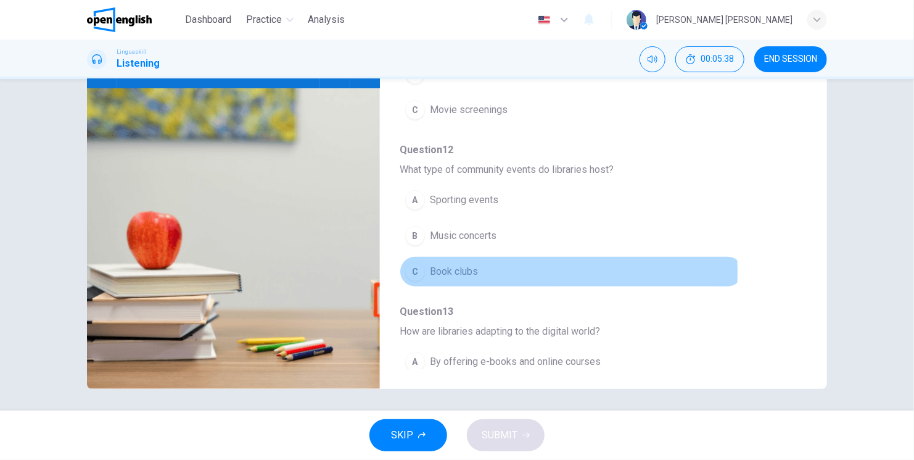
click at [447, 264] on span "Book clubs" at bounding box center [454, 271] width 48 height 15
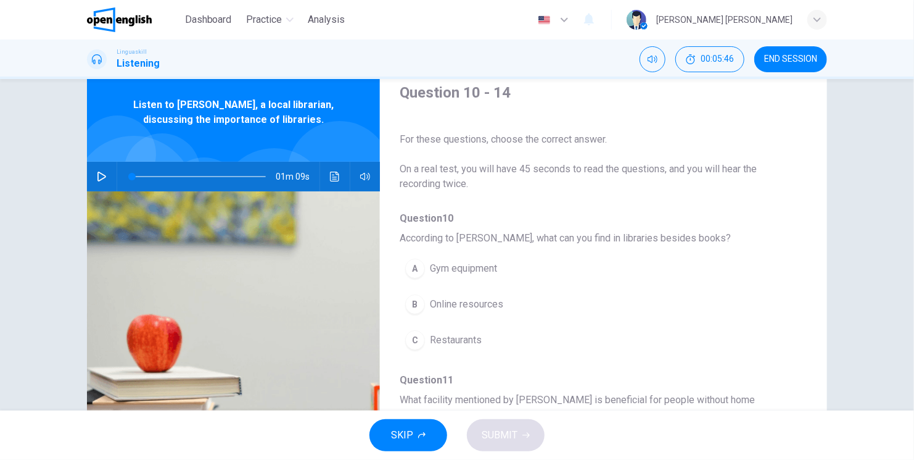
scroll to position [20, 0]
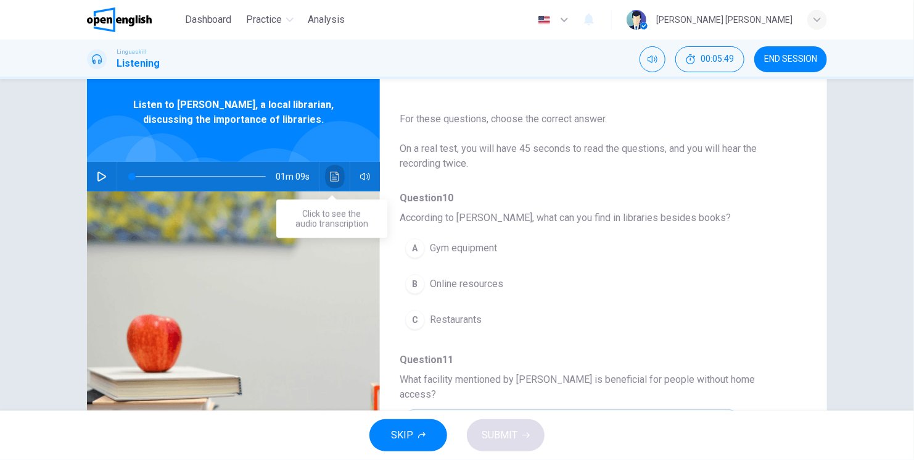
click at [333, 176] on icon "Click to see the audio transcription" at bounding box center [335, 177] width 10 height 10
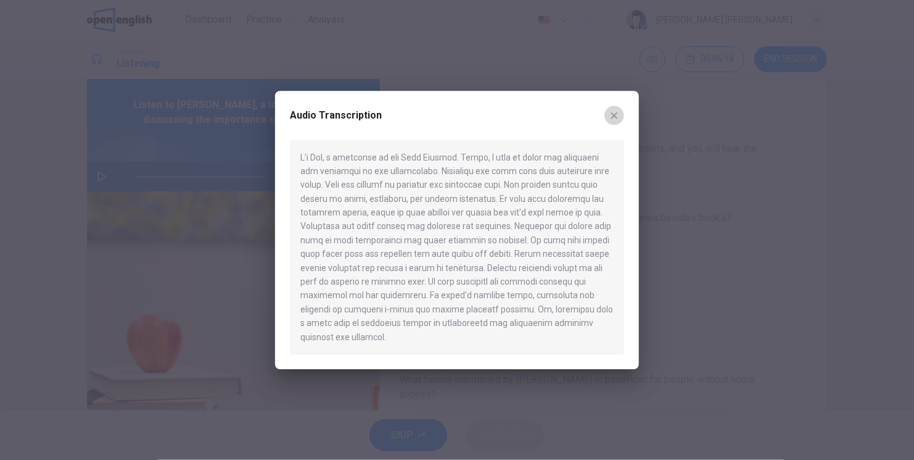
click at [616, 116] on button "button" at bounding box center [615, 115] width 20 height 20
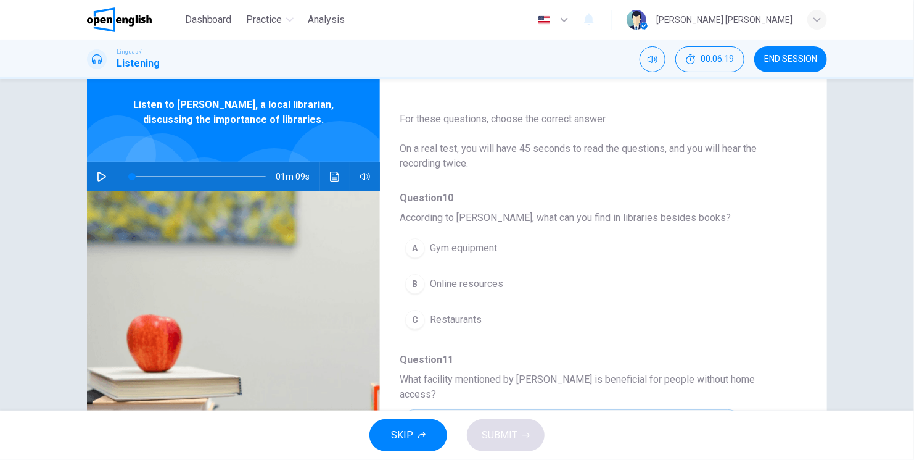
click at [473, 278] on span "Online resources" at bounding box center [466, 283] width 73 height 15
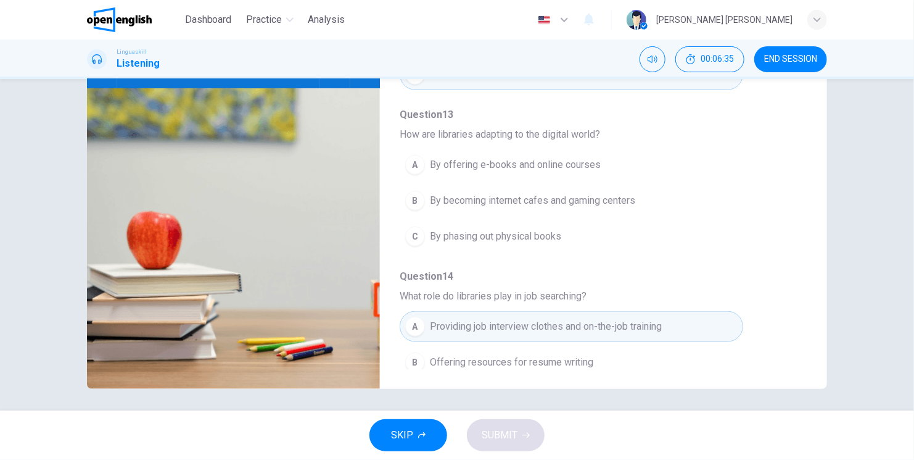
scroll to position [428, 0]
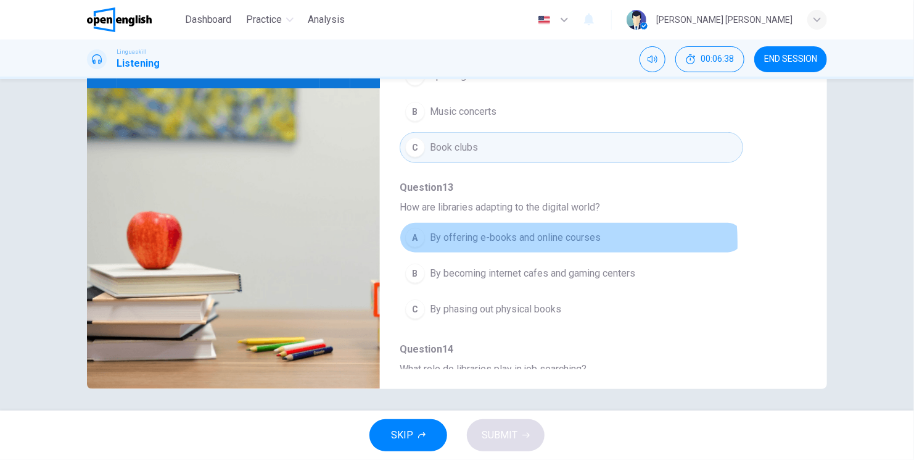
click at [489, 230] on span "By offering e-books and online courses" at bounding box center [515, 237] width 171 height 15
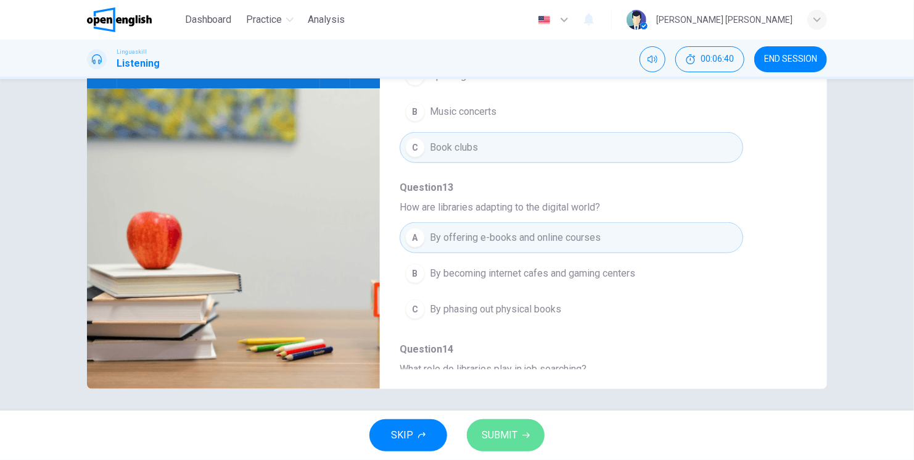
click at [518, 432] on button "SUBMIT" at bounding box center [506, 435] width 78 height 32
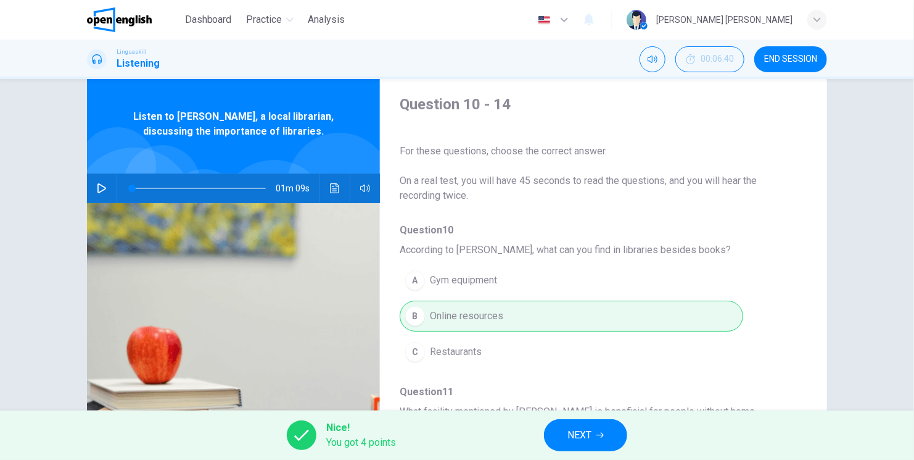
scroll to position [0, 0]
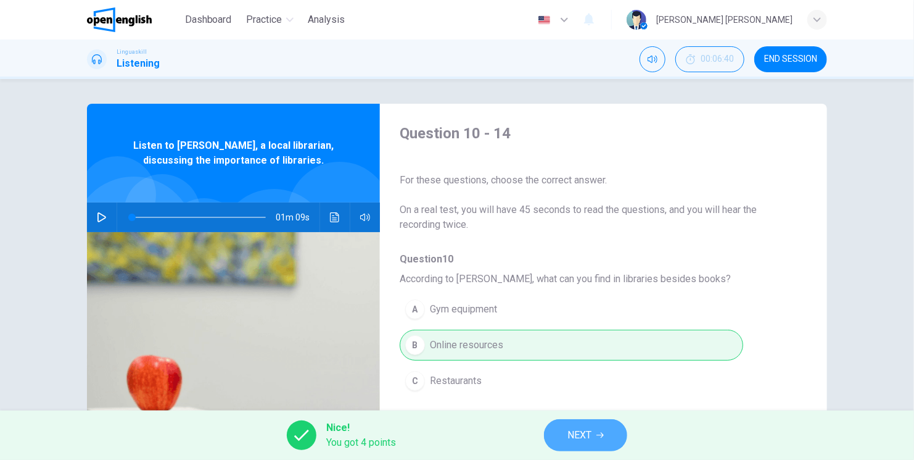
click at [602, 434] on icon "button" at bounding box center [600, 434] width 7 height 7
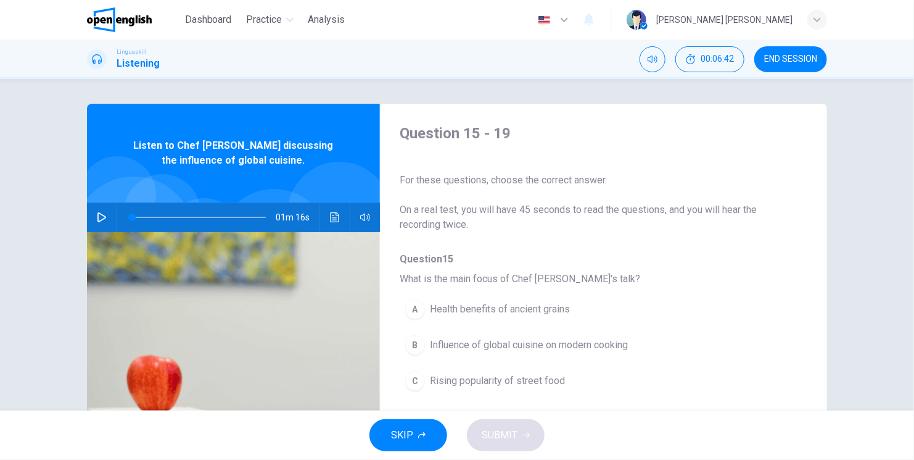
click at [97, 214] on icon "button" at bounding box center [102, 217] width 10 height 10
click at [346, 217] on div "01m 07s" at bounding box center [233, 217] width 293 height 30
click at [469, 335] on button "B Influence of global cuisine on modern cooking" at bounding box center [572, 344] width 344 height 31
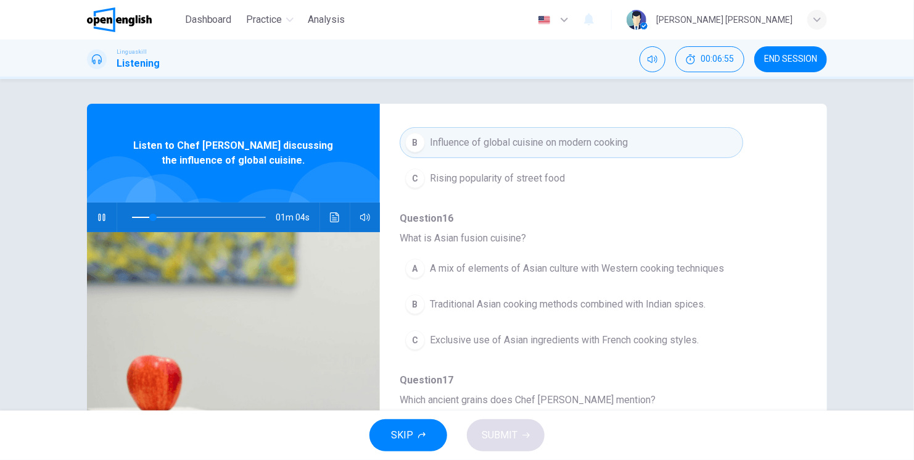
scroll to position [205, 0]
click at [340, 220] on button "Click to see the audio transcription" at bounding box center [335, 217] width 20 height 30
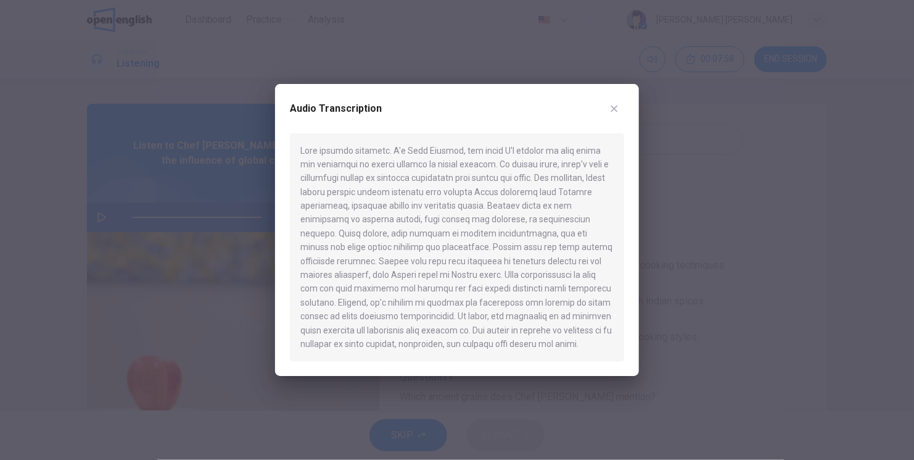
type input "*"
